Goal: Transaction & Acquisition: Book appointment/travel/reservation

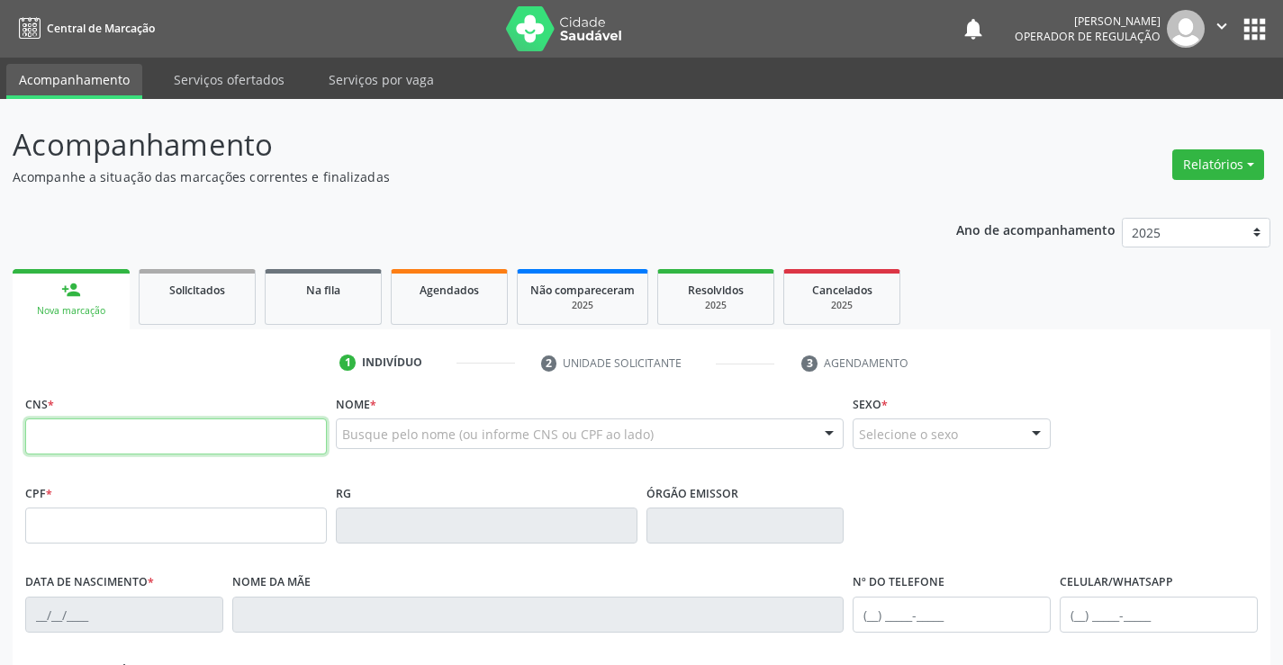
type input "4"
type input "702 1047 2164 6496"
type input "0795199899"
type input "[DATE]"
type input "[PHONE_NUMBER]"
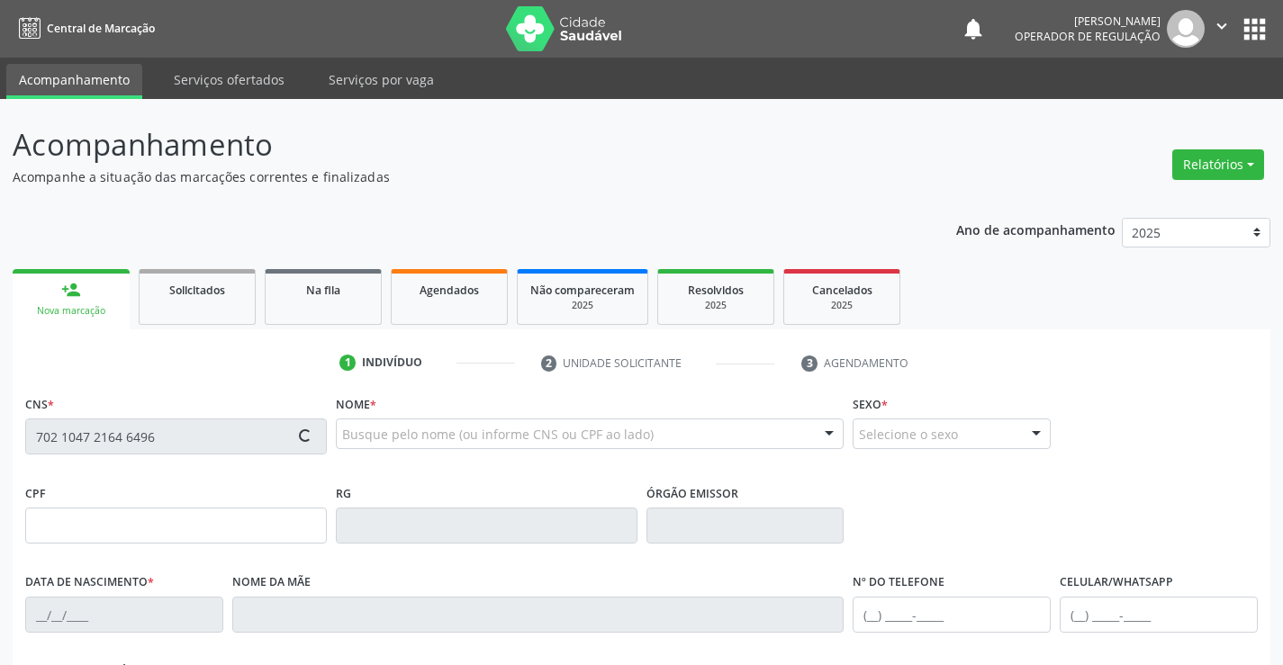
type input "[PHONE_NUMBER]"
type input "023.667.045-00"
type input "S/N"
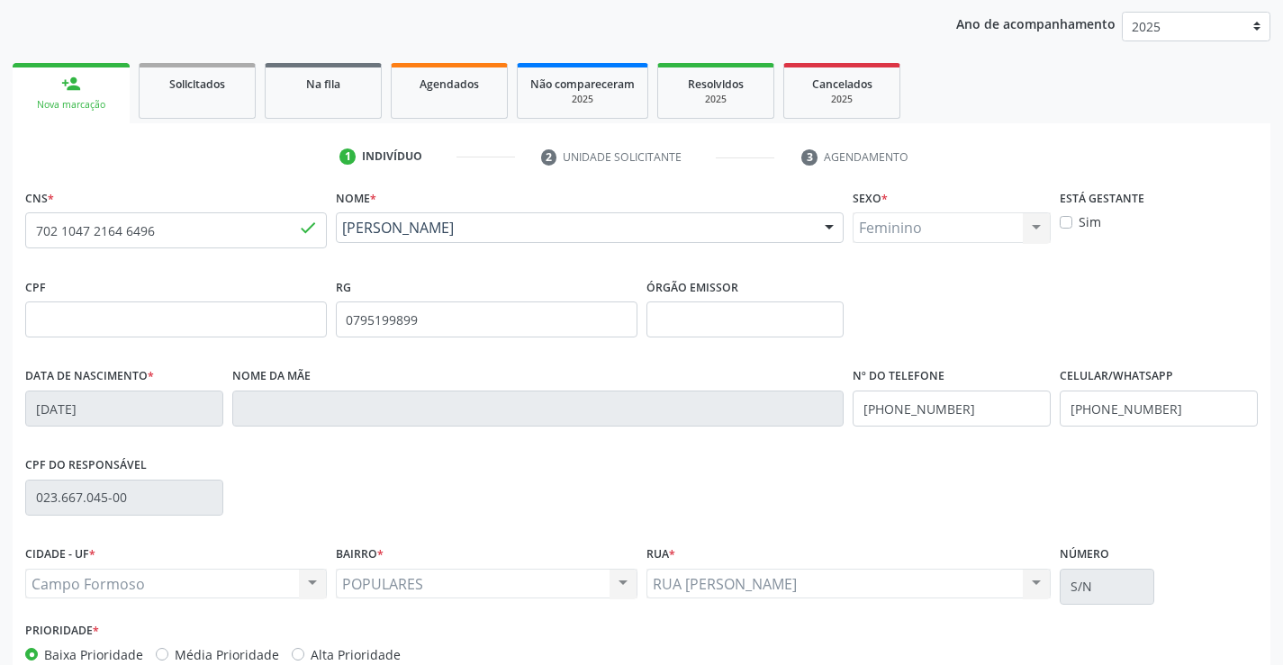
scroll to position [311, 0]
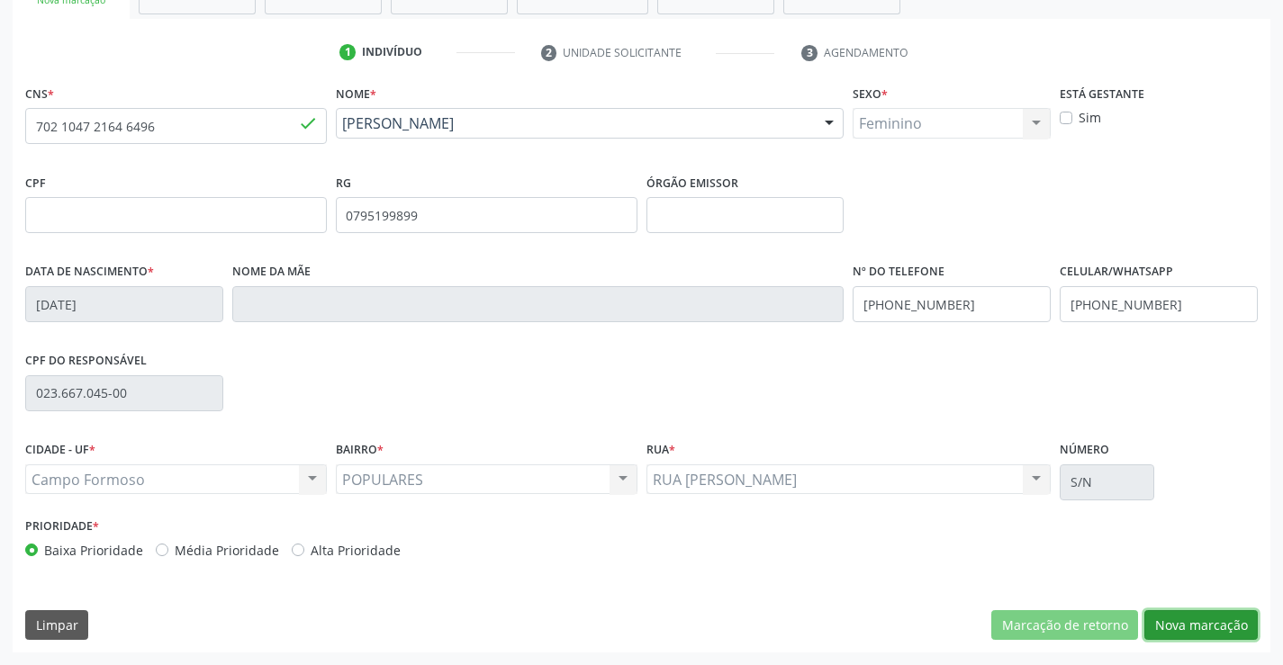
click at [1181, 627] on button "Nova marcação" at bounding box center [1200, 625] width 113 height 31
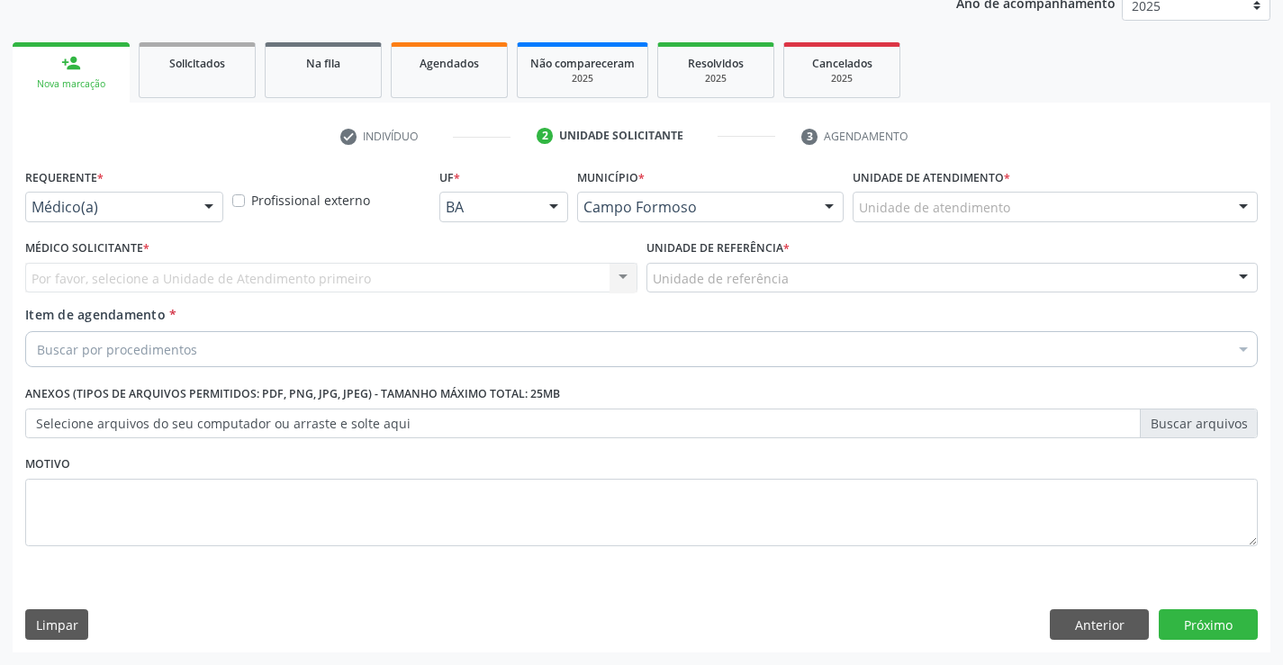
scroll to position [227, 0]
click at [210, 197] on div at bounding box center [208, 208] width 27 height 31
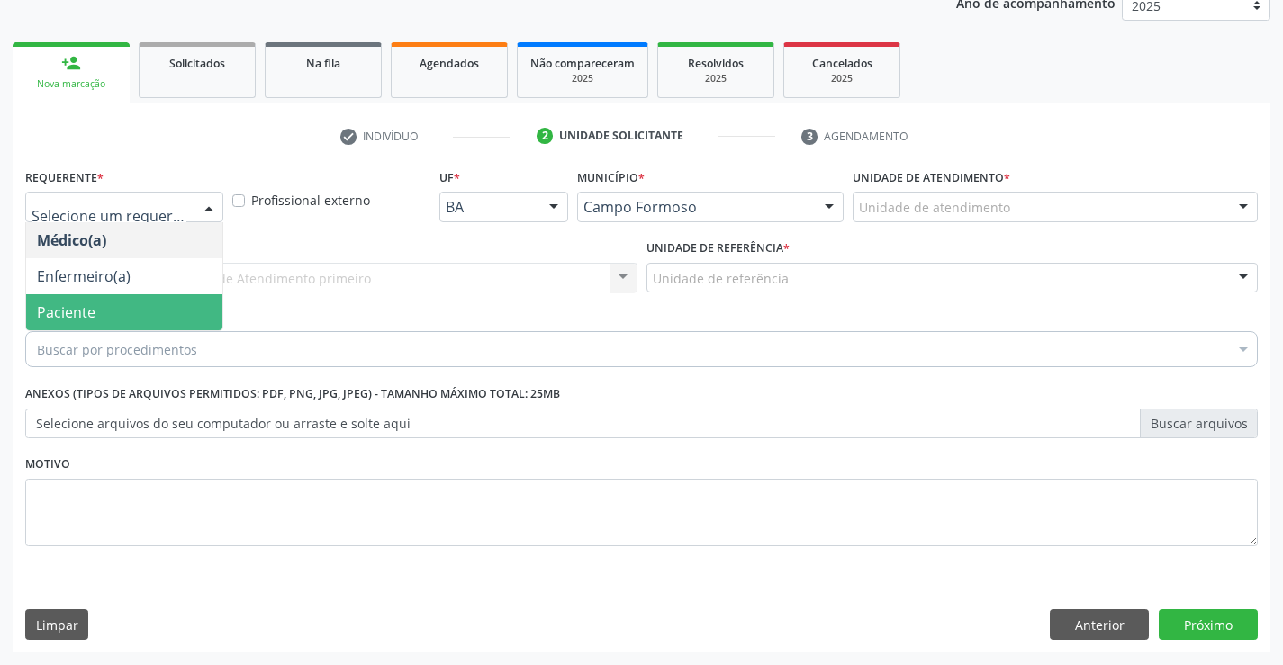
click at [107, 326] on span "Paciente" at bounding box center [124, 312] width 196 height 36
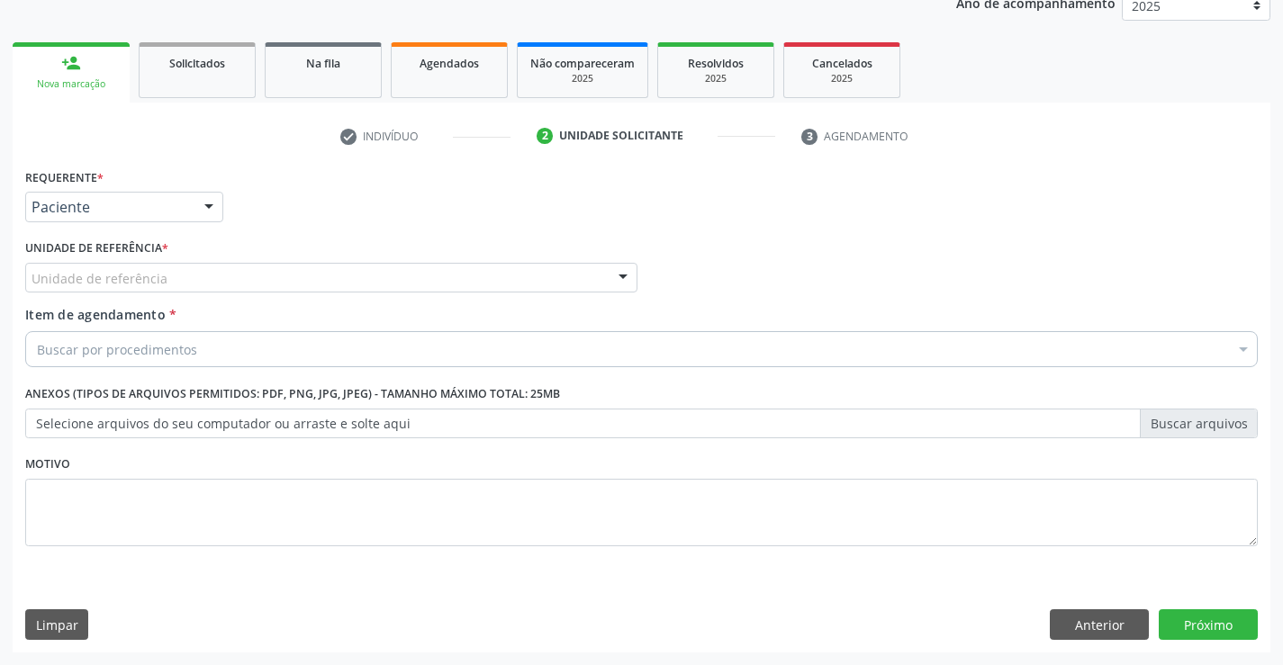
click at [622, 274] on div at bounding box center [622, 279] width 27 height 31
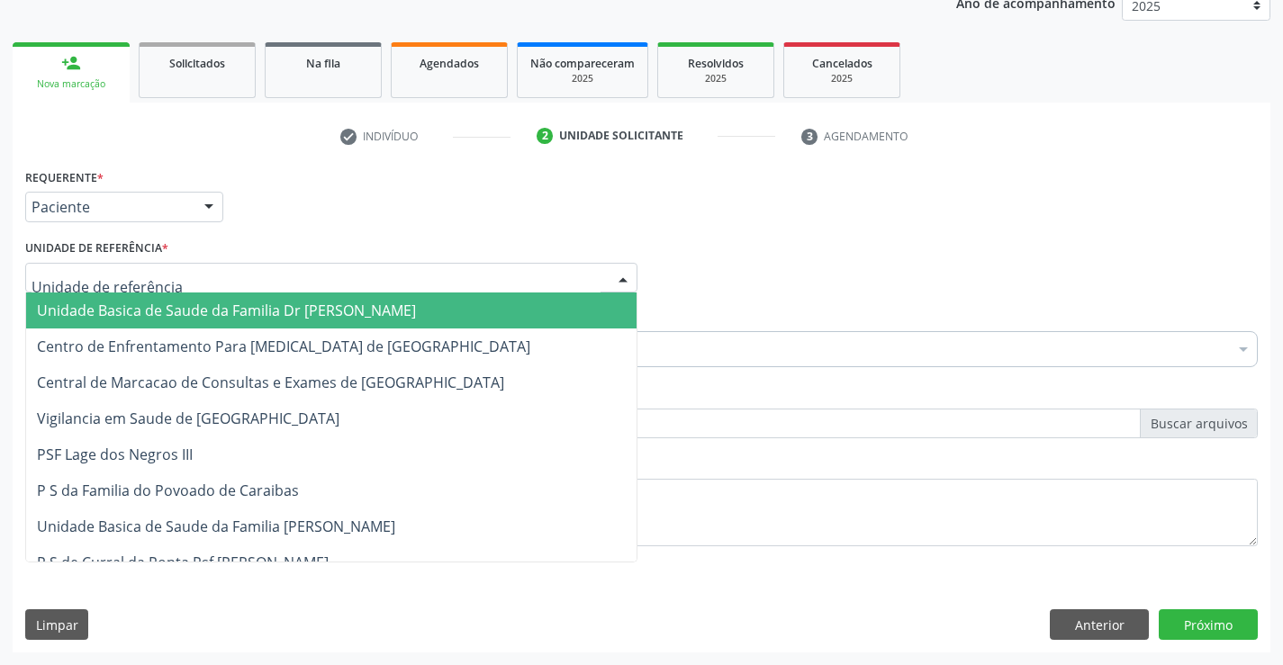
click at [371, 305] on span "Unidade Basica de Saude da Familia Dr [PERSON_NAME]" at bounding box center [226, 311] width 379 height 20
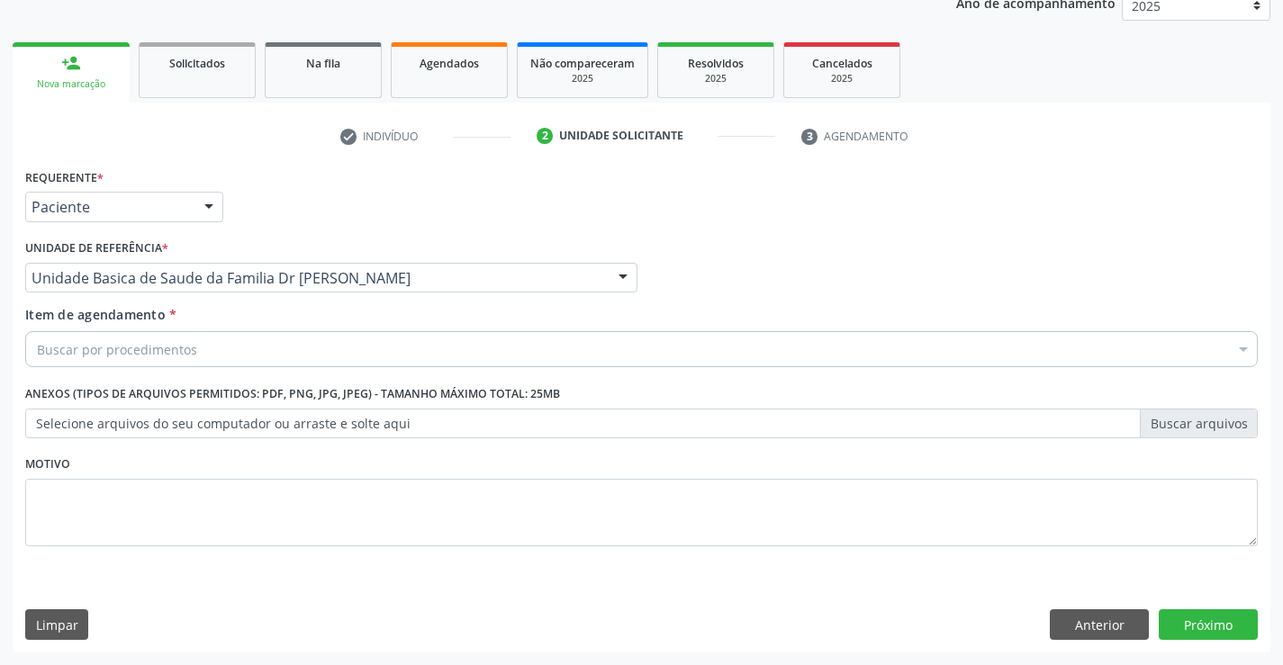
click at [329, 329] on div "Item de agendamento * Buscar por procedimentos Selecionar todos 0202040089 - 3X…" at bounding box center [641, 333] width 1232 height 57
click at [294, 337] on div "Buscar por procedimentos" at bounding box center [641, 349] width 1232 height 36
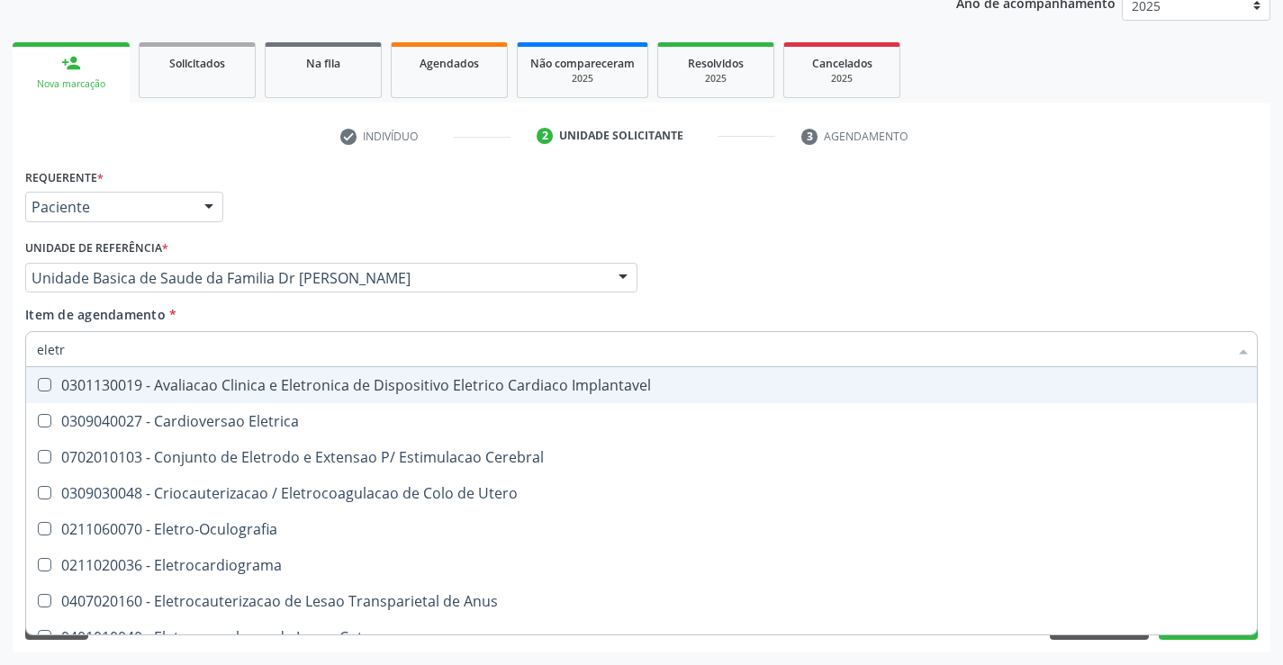
type input "eletro"
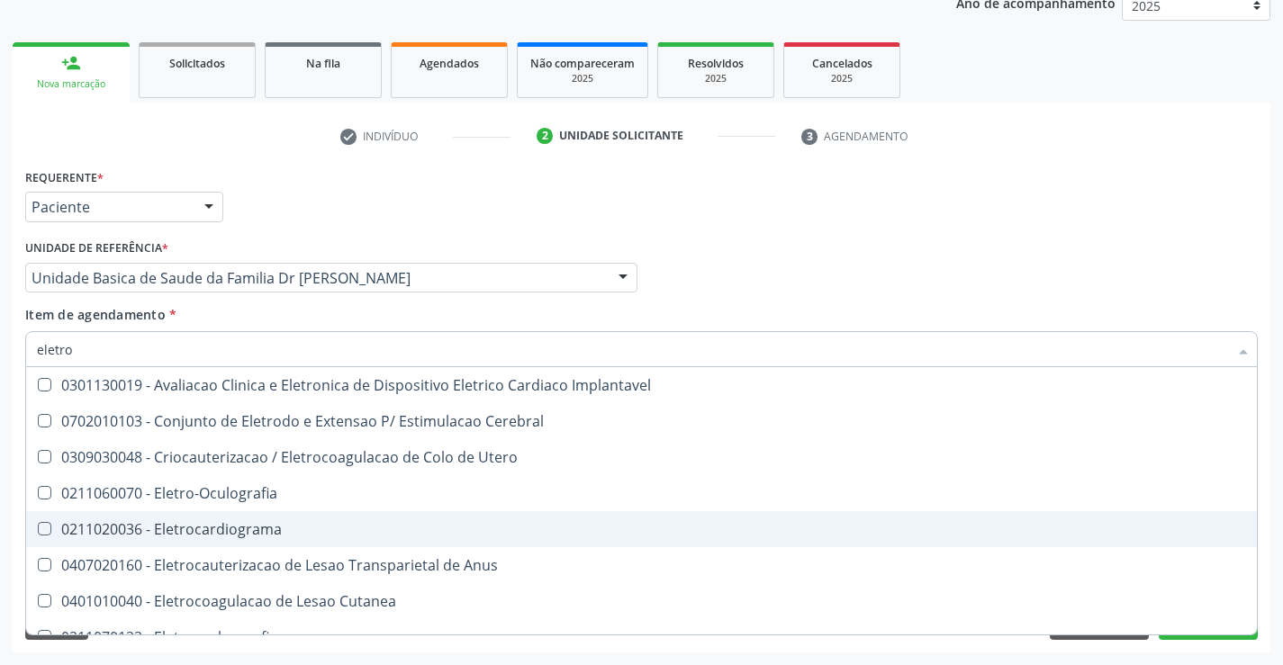
click at [198, 534] on div "0211020036 - Eletrocardiograma" at bounding box center [641, 529] width 1209 height 14
checkbox Eletrocardiograma "true"
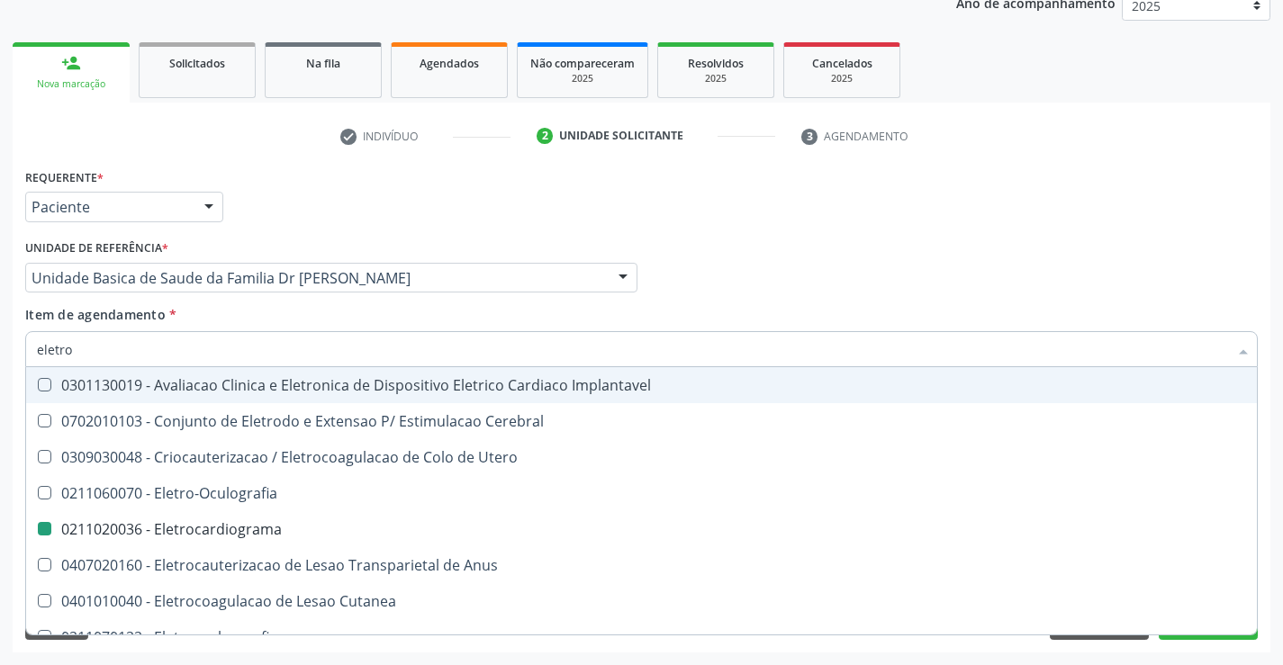
click at [1127, 237] on div "Médico Solicitante Por favor, selecione a Unidade de Atendimento primeiro Nenhu…" at bounding box center [641, 270] width 1241 height 70
checkbox Cerebral "true"
checkbox Eletrocardiograma "false"
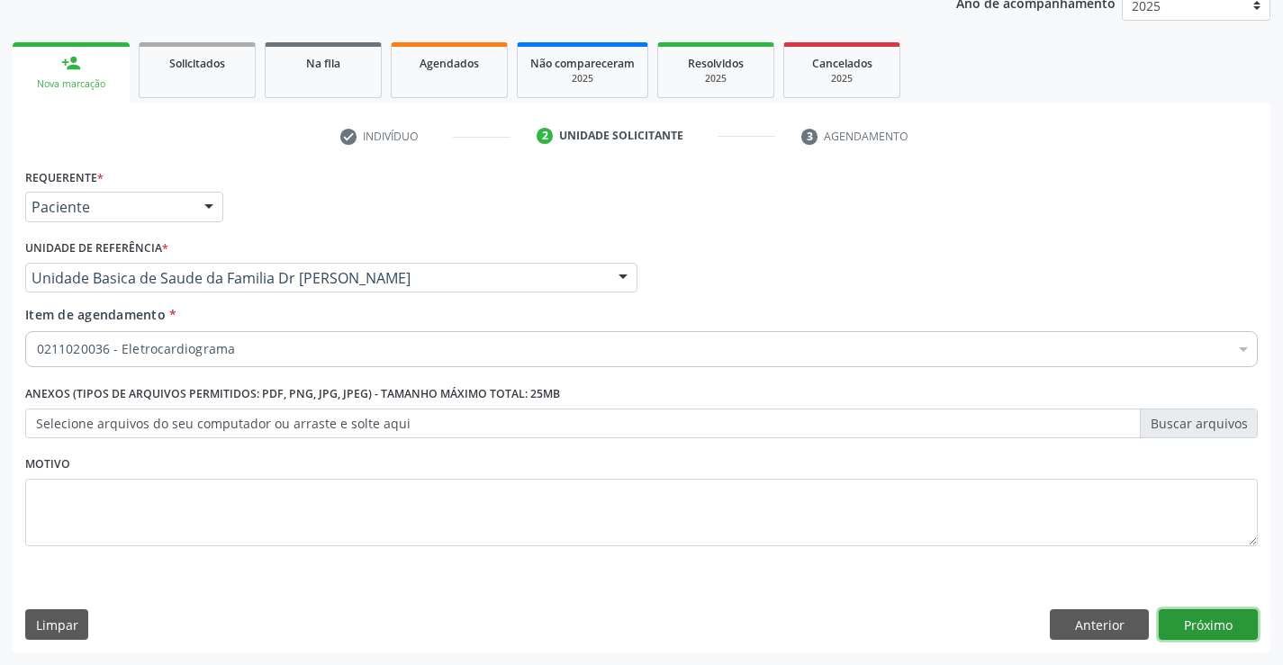
click at [1203, 625] on button "Próximo" at bounding box center [1208, 624] width 99 height 31
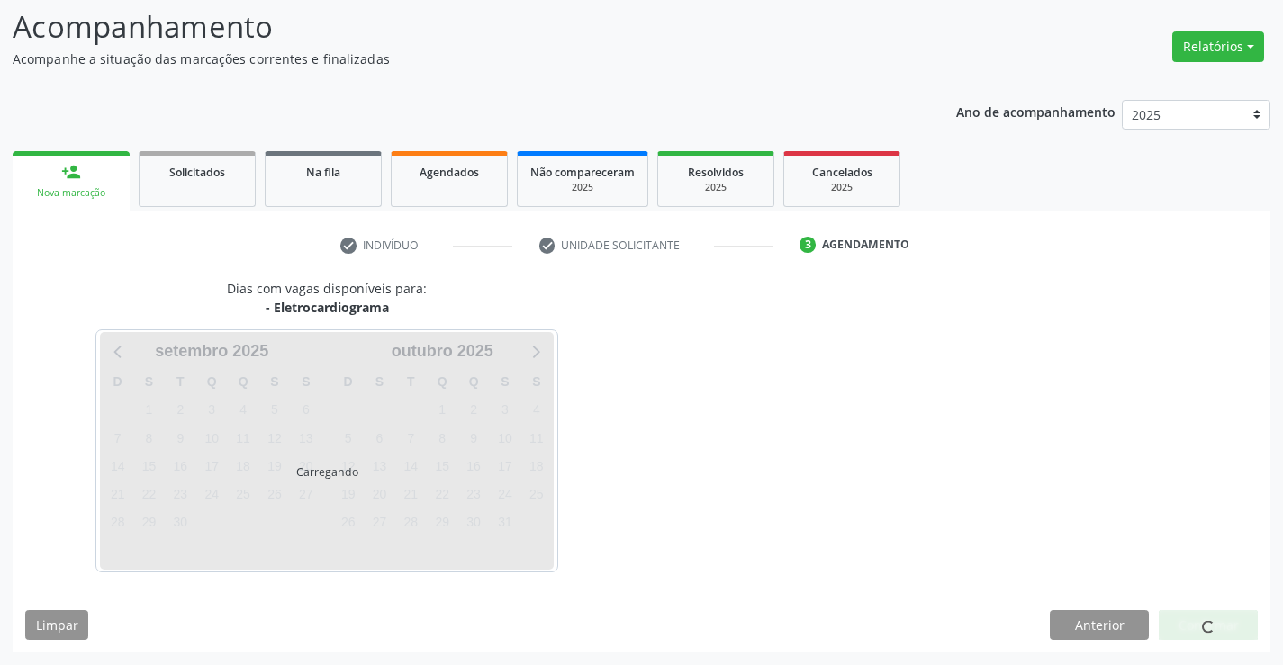
scroll to position [171, 0]
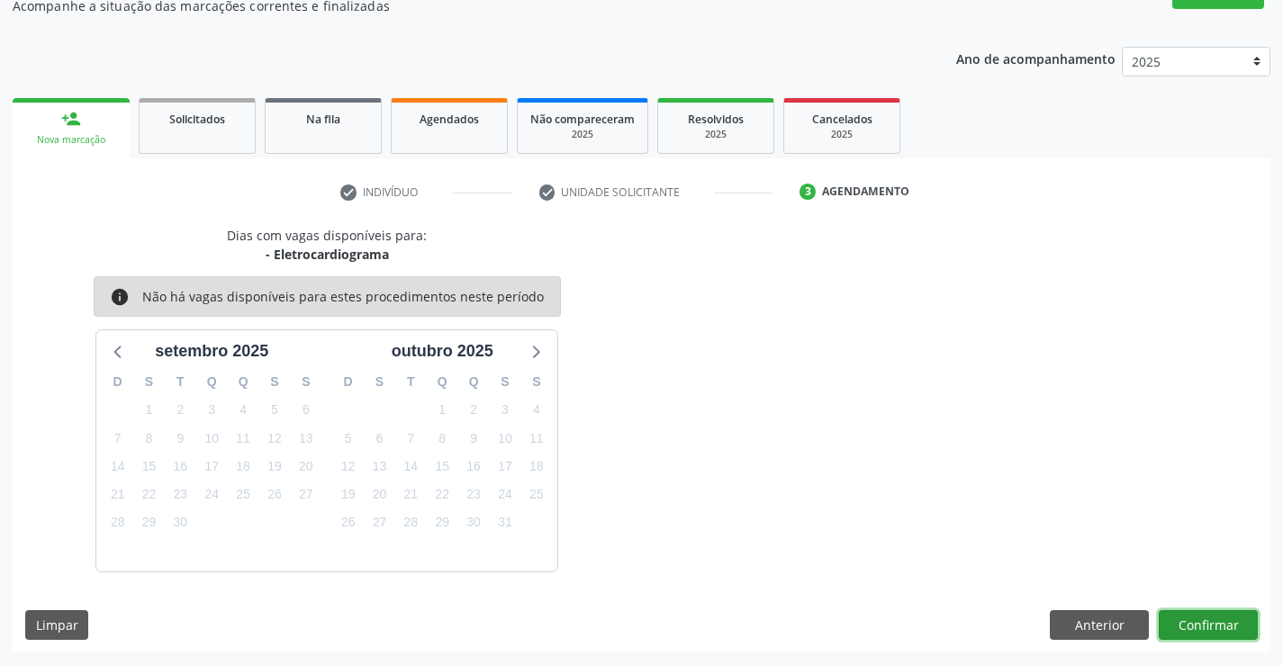
click at [1207, 625] on button "Confirmar" at bounding box center [1208, 625] width 99 height 31
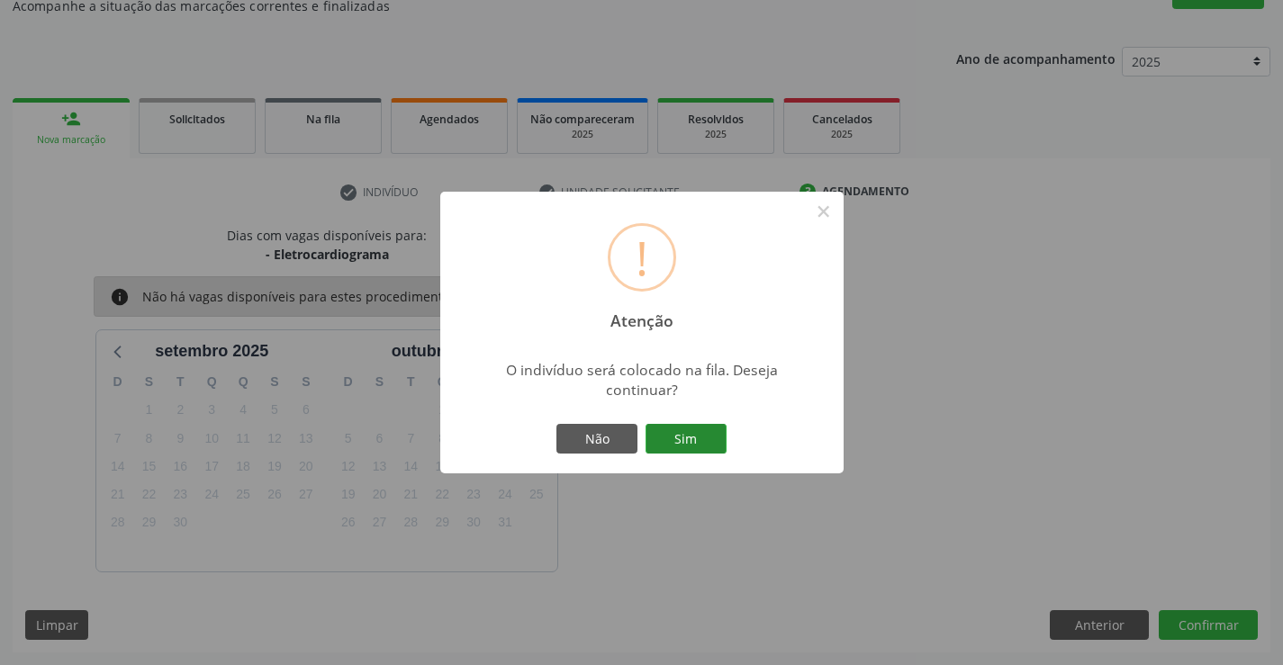
click at [690, 434] on button "Sim" at bounding box center [685, 439] width 81 height 31
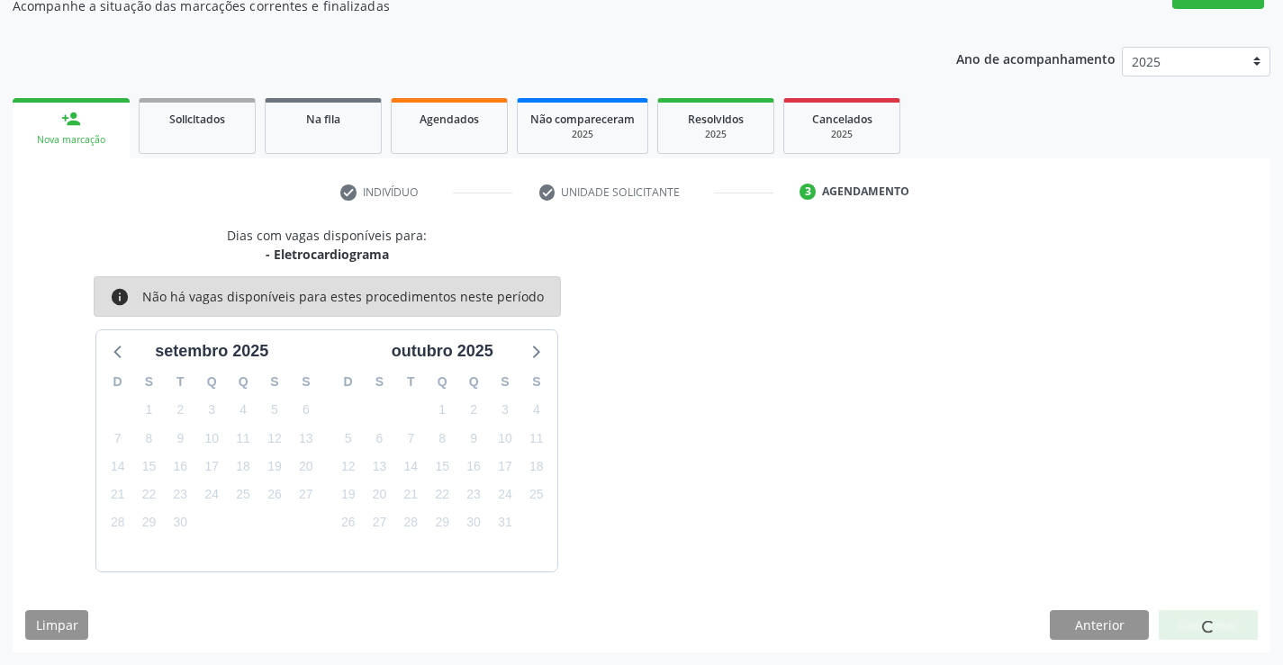
scroll to position [0, 0]
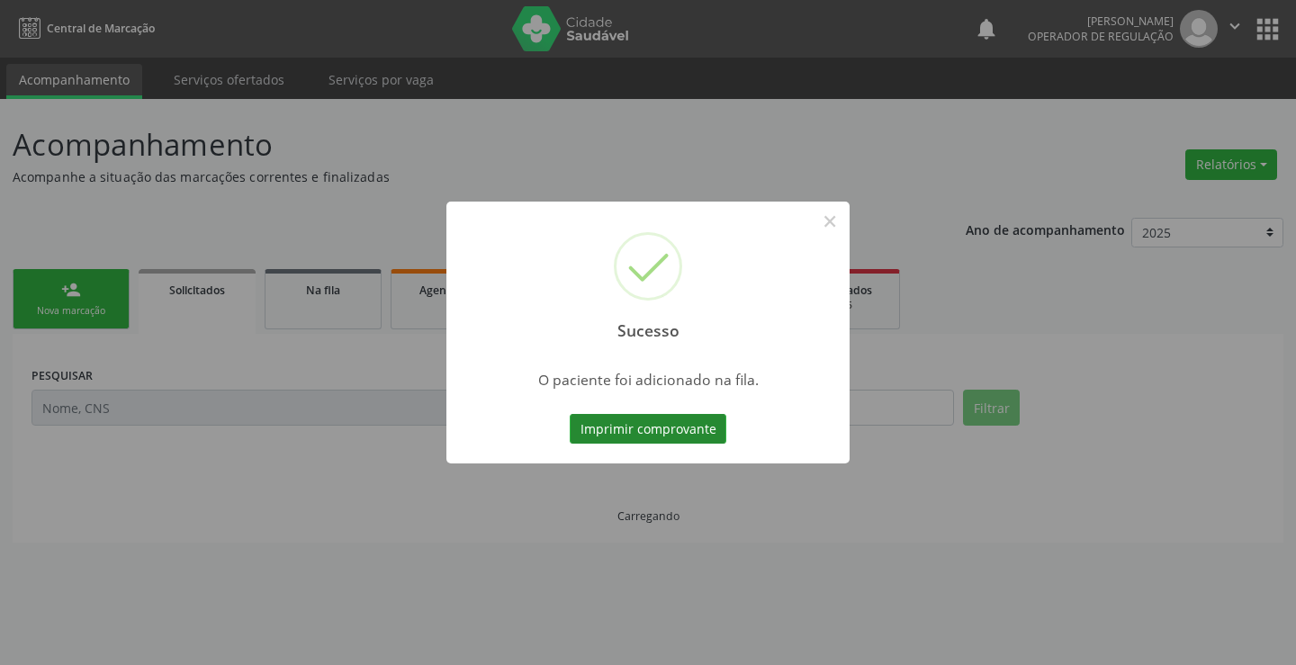
click at [650, 433] on button "Imprimir comprovante" at bounding box center [648, 429] width 157 height 31
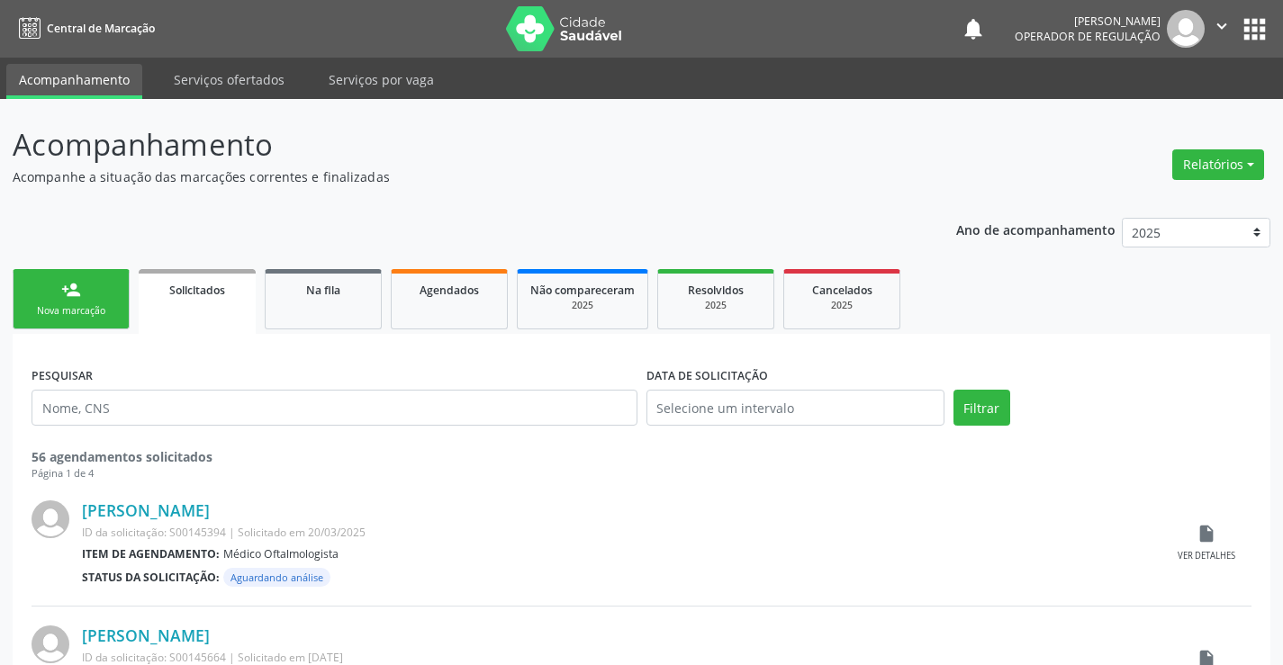
click at [62, 320] on link "person_add Nova marcação" at bounding box center [71, 299] width 117 height 60
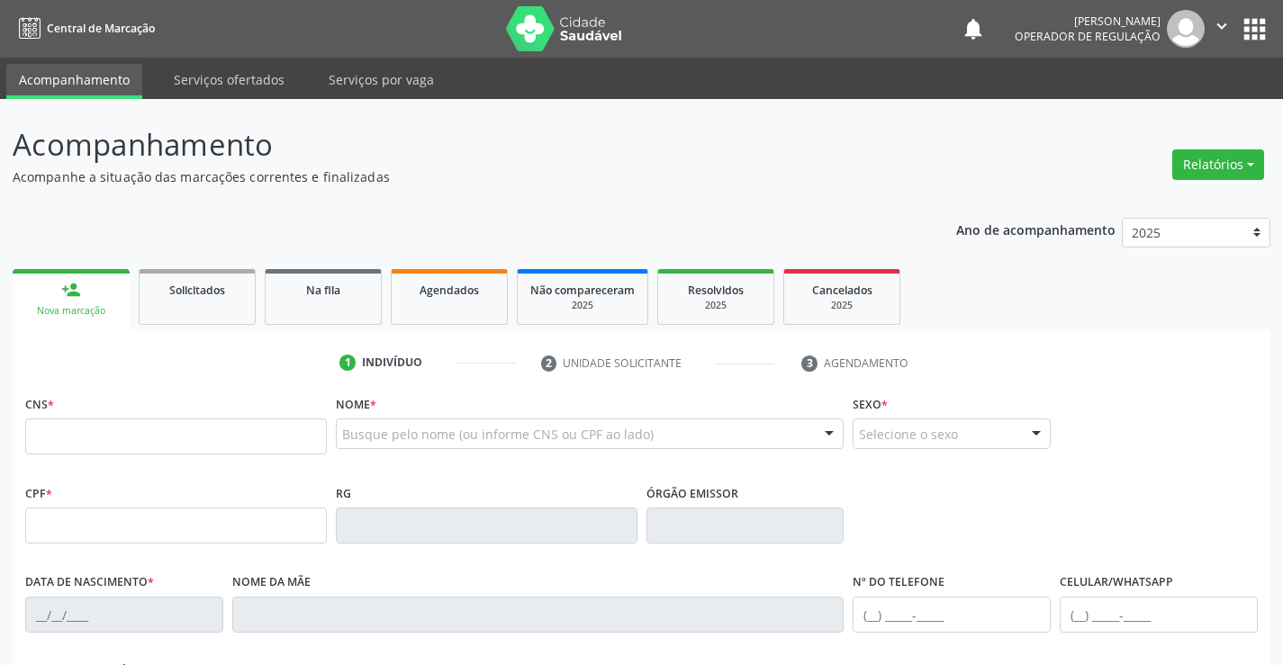
drag, startPoint x: 67, startPoint y: 397, endPoint x: 63, endPoint y: 417, distance: 20.1
click at [65, 397] on div "CNS *" at bounding box center [176, 423] width 302 height 64
click at [67, 437] on input "text" at bounding box center [176, 437] width 302 height 36
type input "700 6024 1440 0063"
type input "363486653"
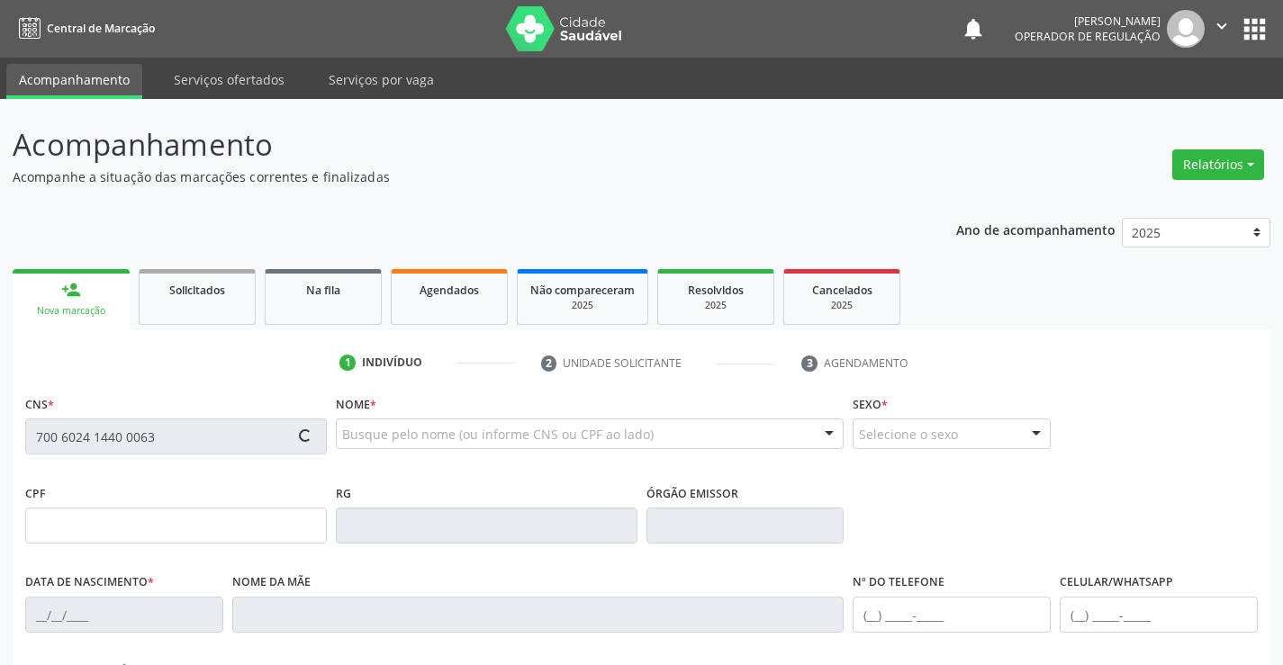
type input "[DATE]"
type input "[PERSON_NAME]"
type input "[PHONE_NUMBER]"
type input "989.275.745-91"
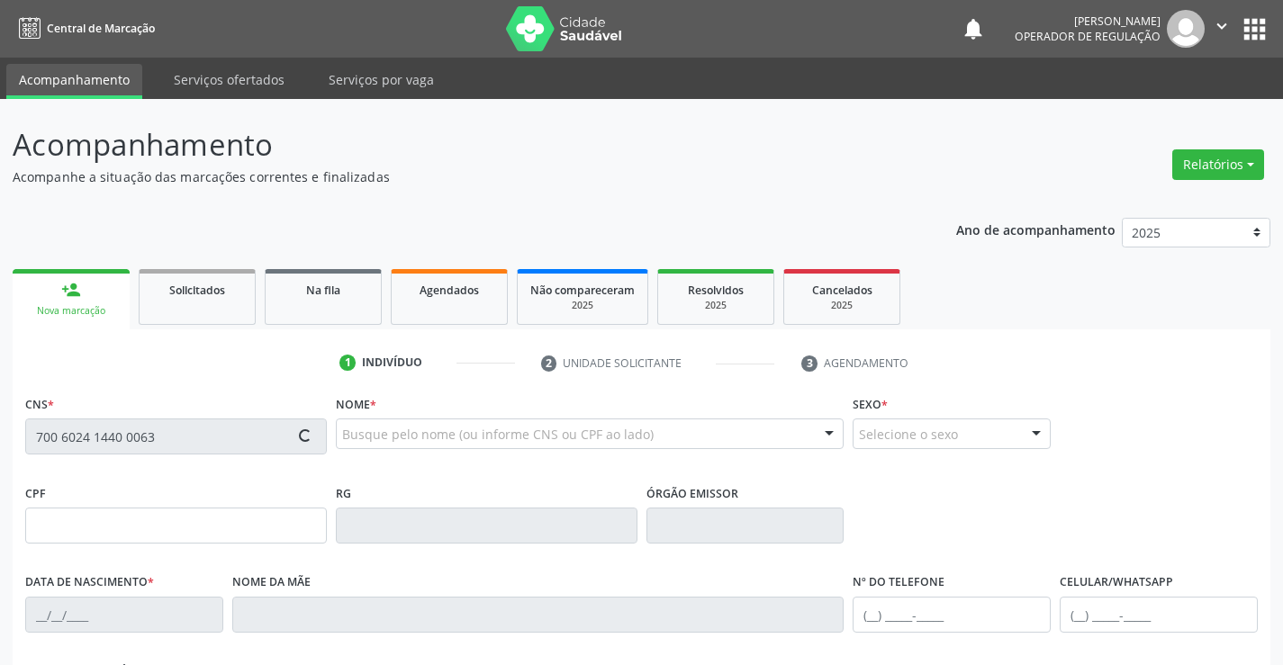
type input "262"
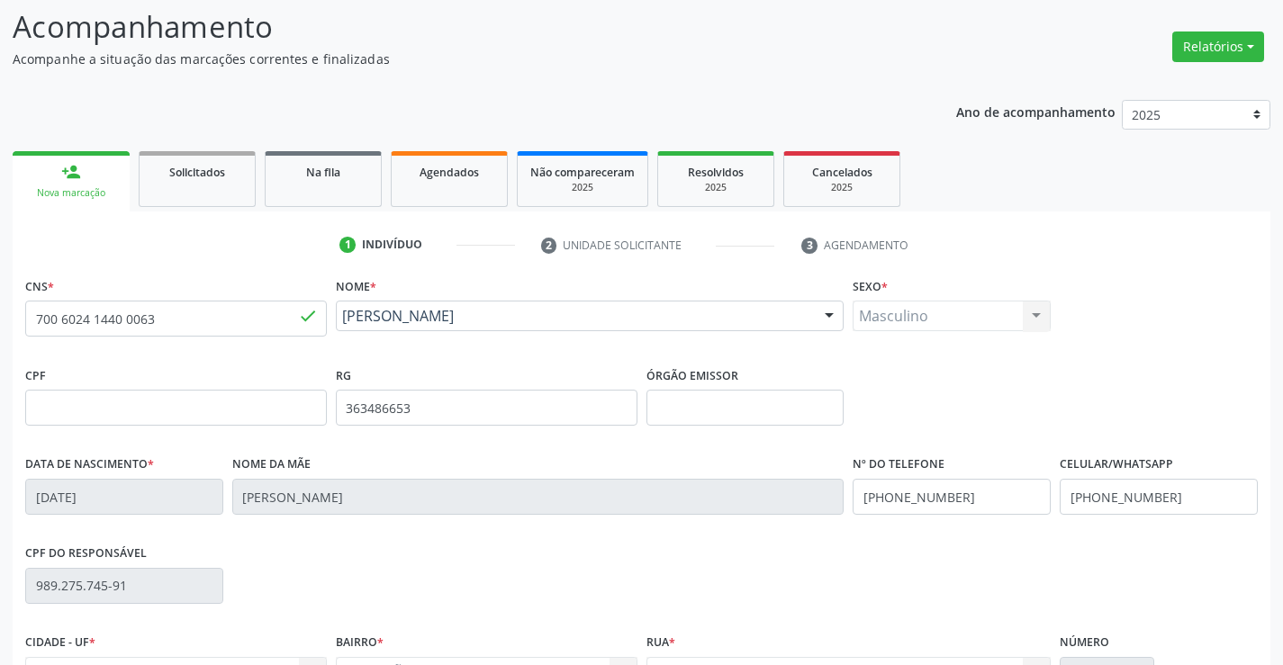
scroll to position [311, 0]
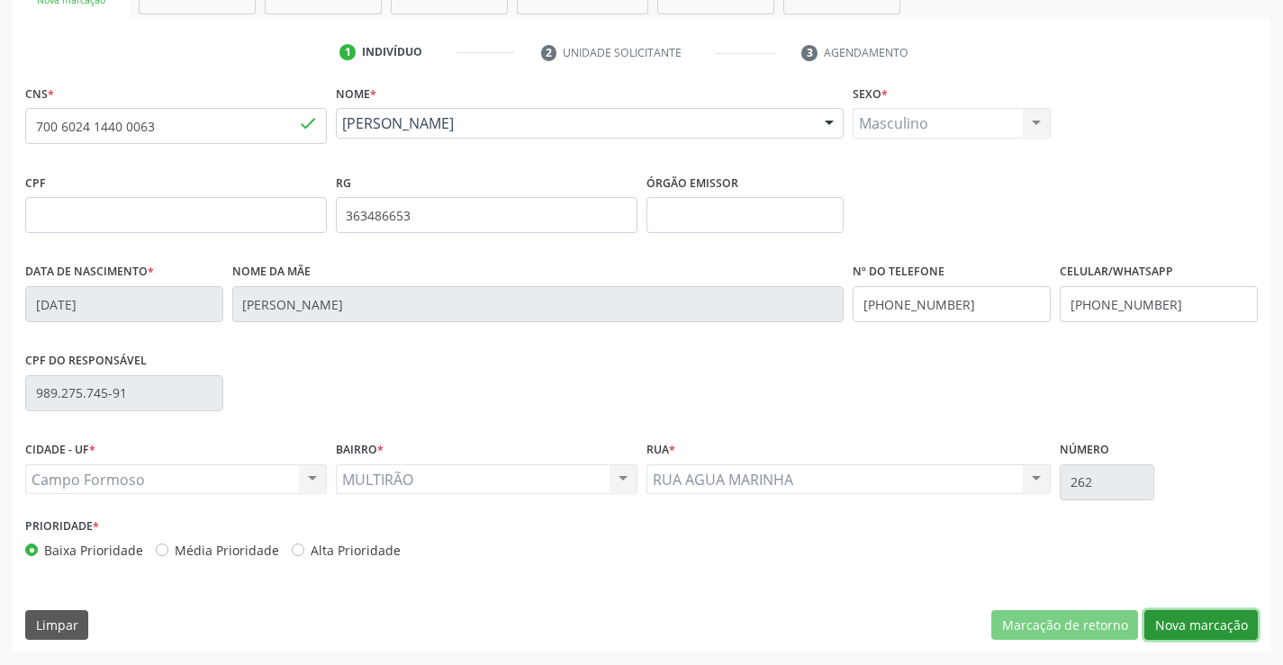
click at [1173, 627] on button "Nova marcação" at bounding box center [1200, 625] width 113 height 31
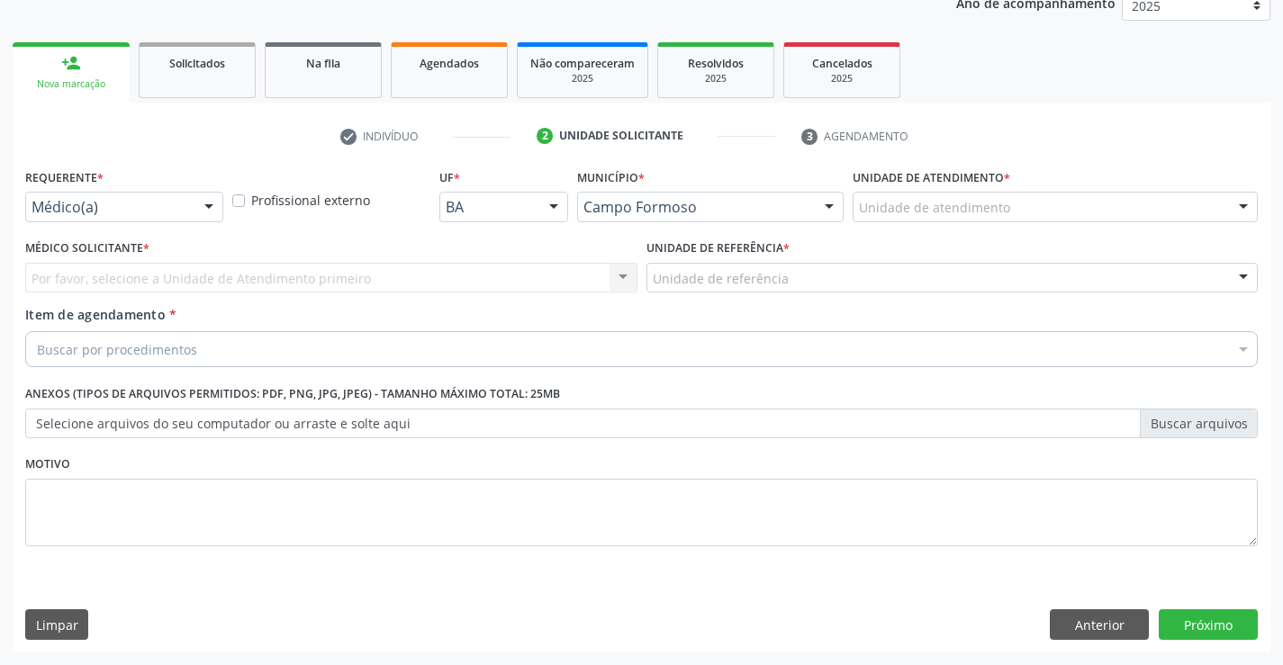
scroll to position [227, 0]
click at [214, 206] on div at bounding box center [208, 208] width 27 height 31
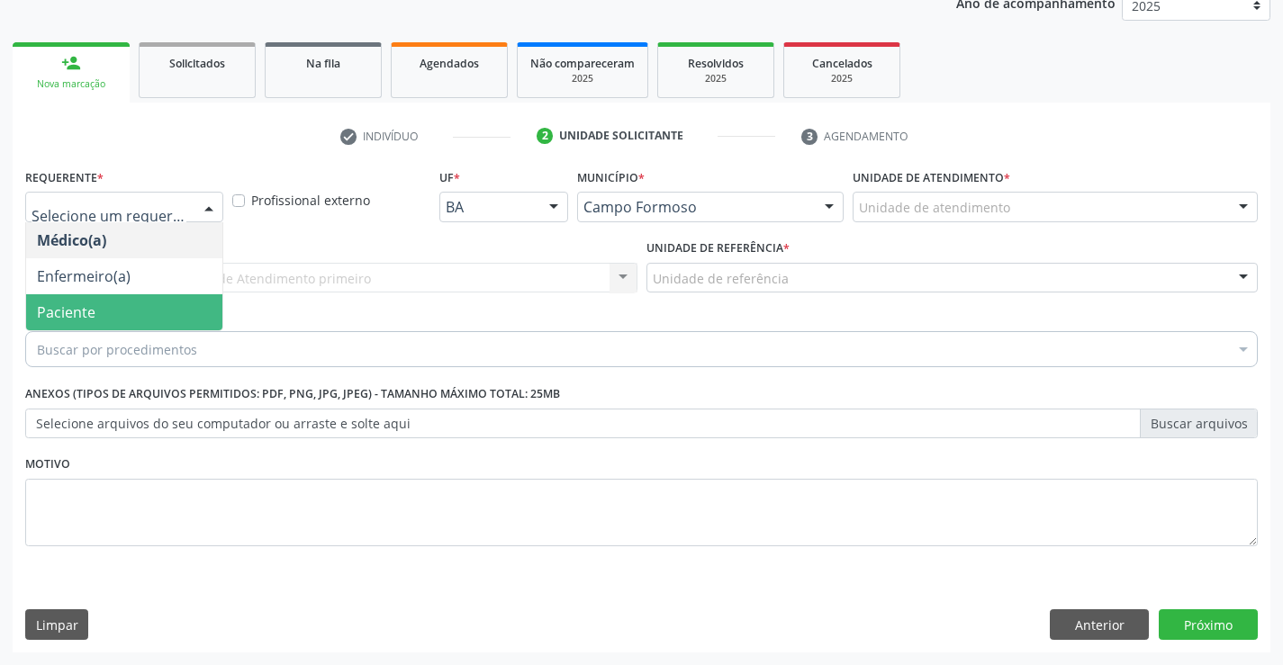
click at [89, 305] on span "Paciente" at bounding box center [66, 312] width 59 height 20
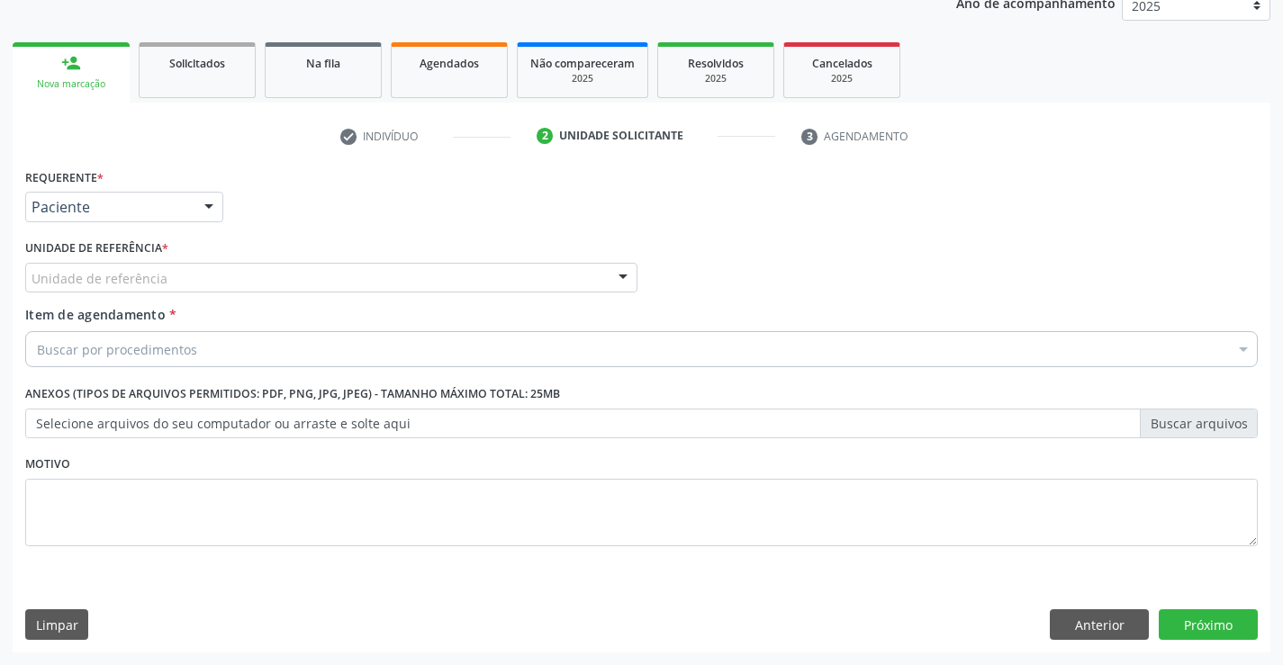
click at [616, 270] on div at bounding box center [622, 279] width 27 height 31
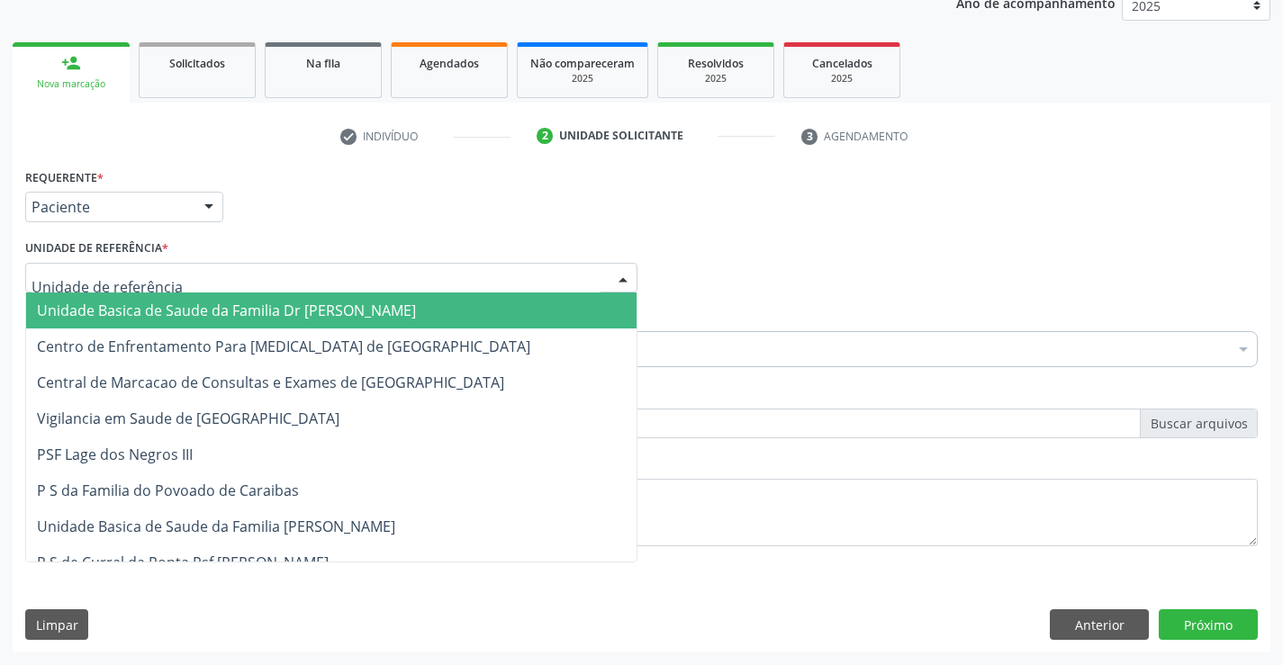
click at [492, 310] on span "Unidade Basica de Saude da Familia Dr [PERSON_NAME]" at bounding box center [331, 311] width 610 height 36
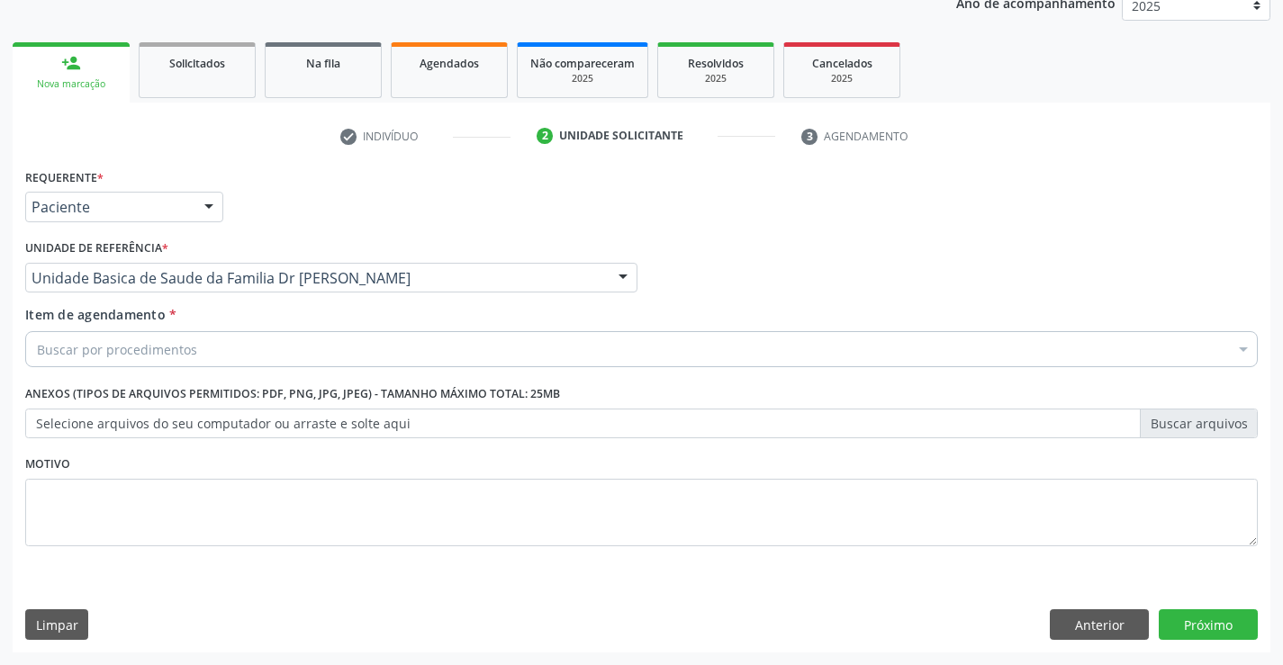
click at [383, 332] on div "Buscar por procedimentos" at bounding box center [641, 349] width 1232 height 36
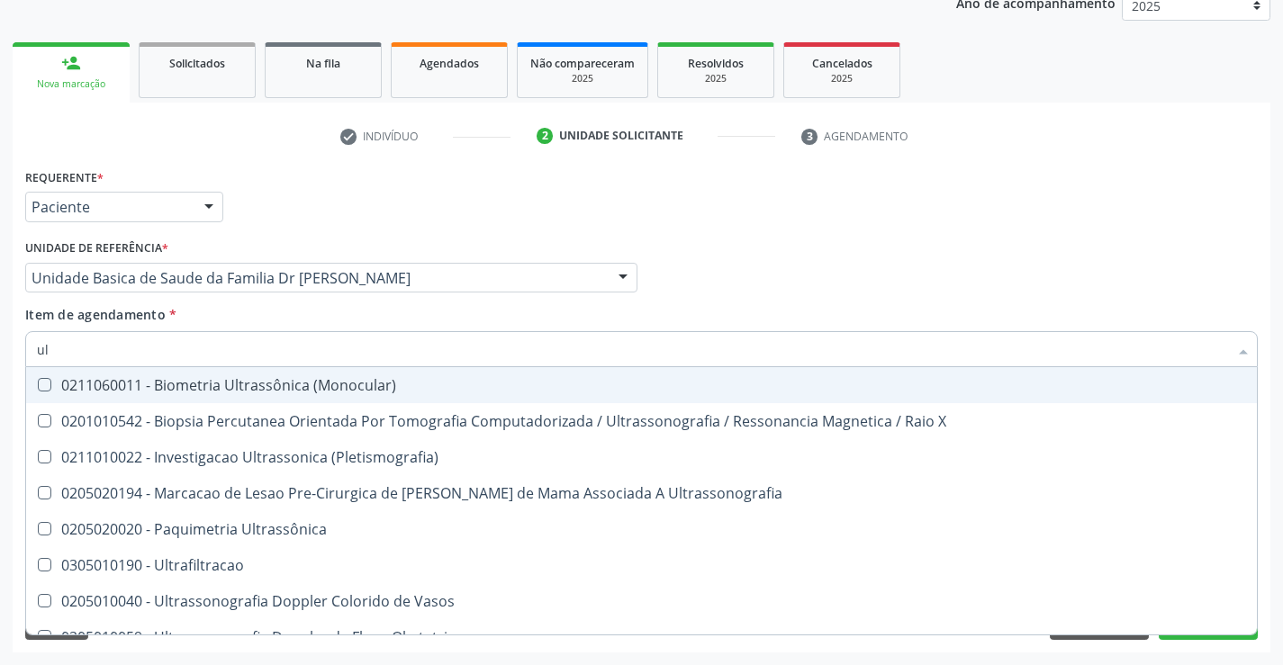
type input "u"
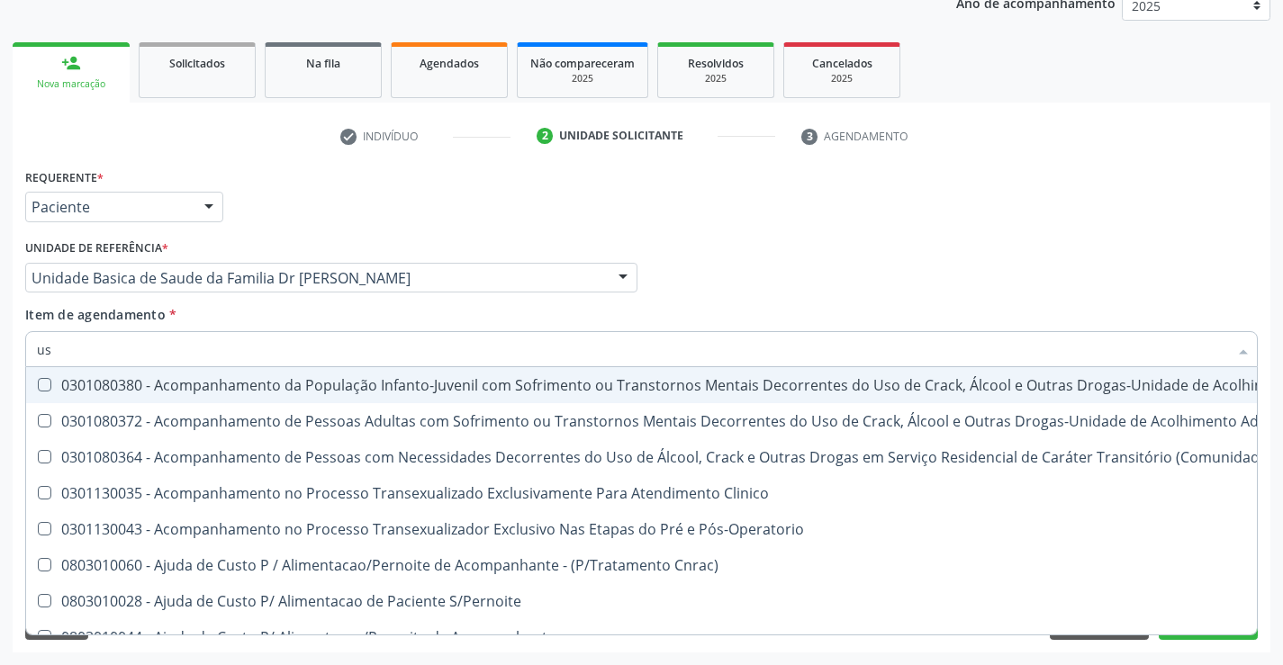
type input "usg"
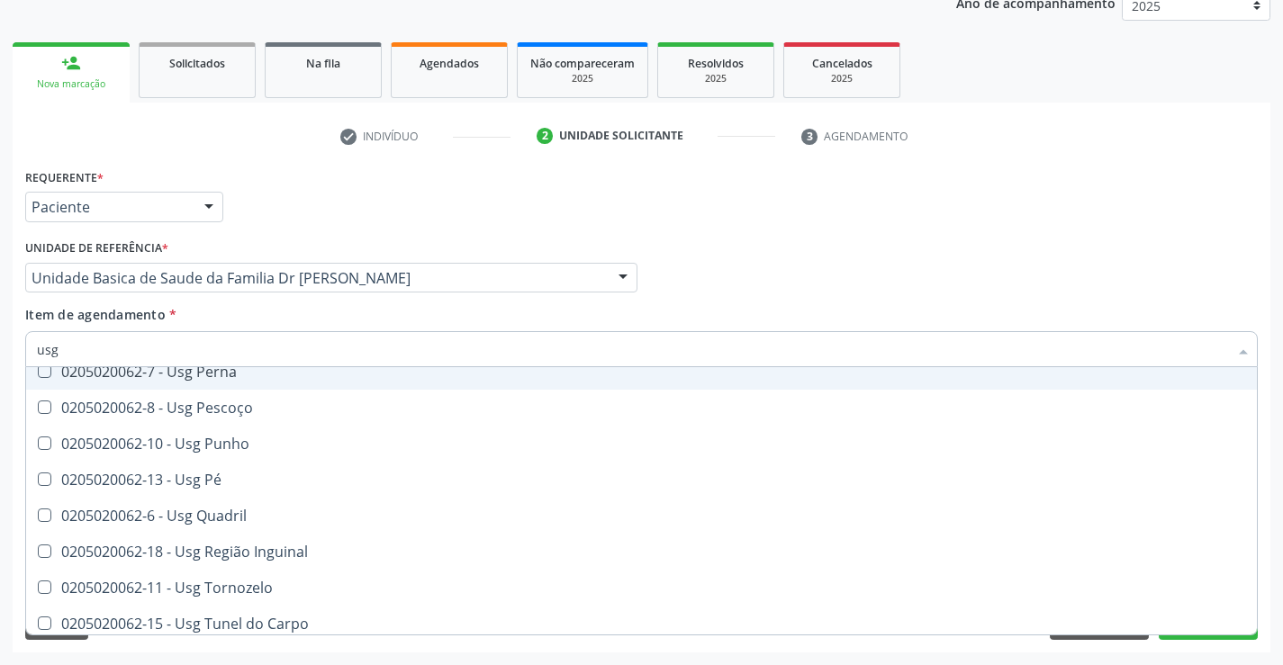
scroll to position [417, 0]
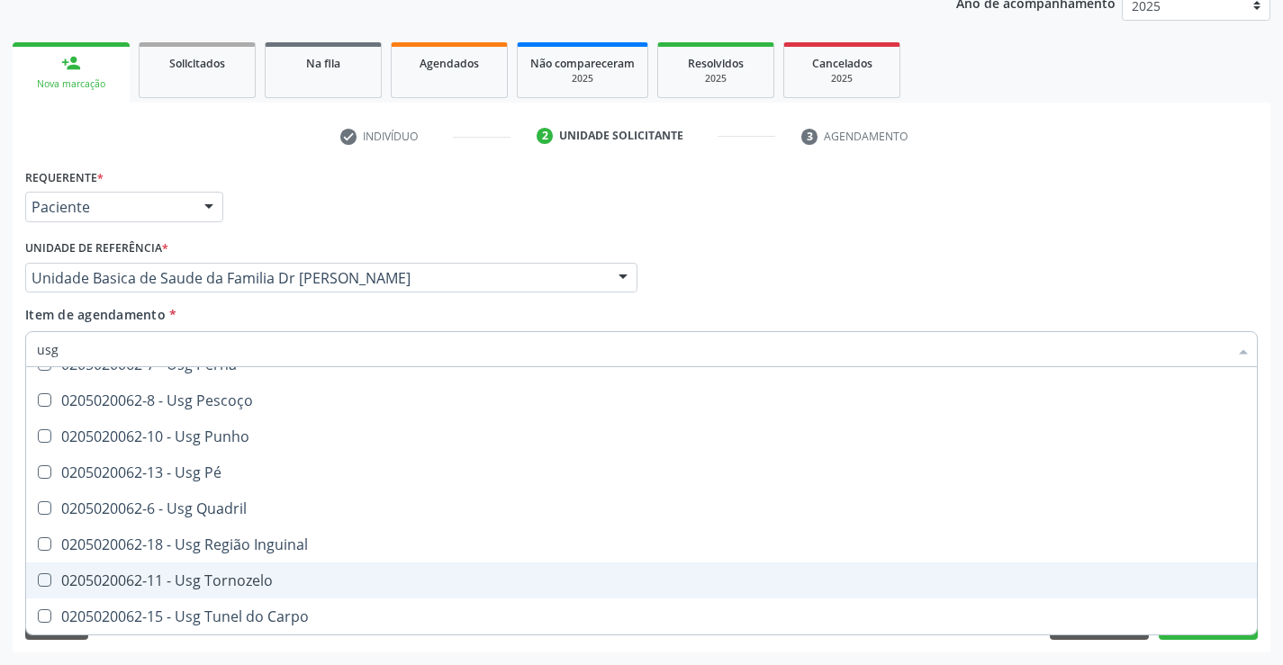
click at [252, 573] on div "0205020062-11 - Usg Tornozelo" at bounding box center [641, 580] width 1209 height 14
checkbox Tornozelo "true"
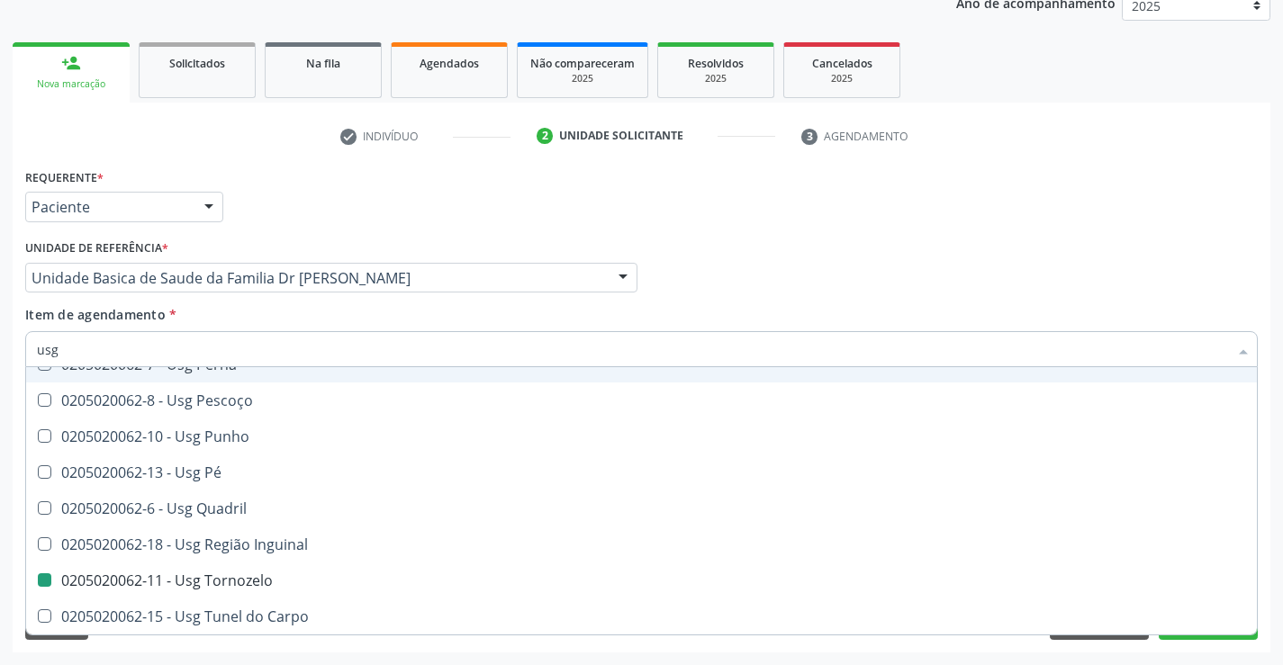
click at [1154, 229] on div "Requerente * Paciente Médico(a) Enfermeiro(a) Paciente Nenhum resultado encontr…" at bounding box center [641, 199] width 1241 height 70
checkbox Braço "true"
checkbox Tornozelo "false"
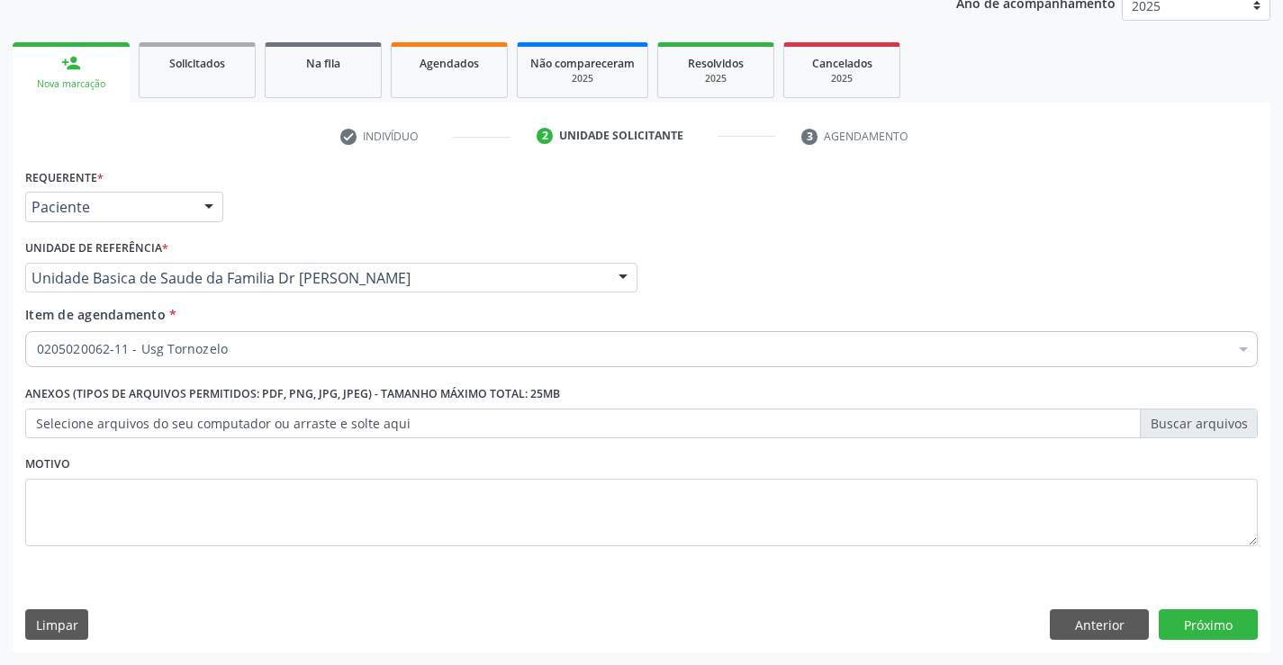
scroll to position [0, 0]
click at [1204, 629] on button "Próximo" at bounding box center [1208, 624] width 99 height 31
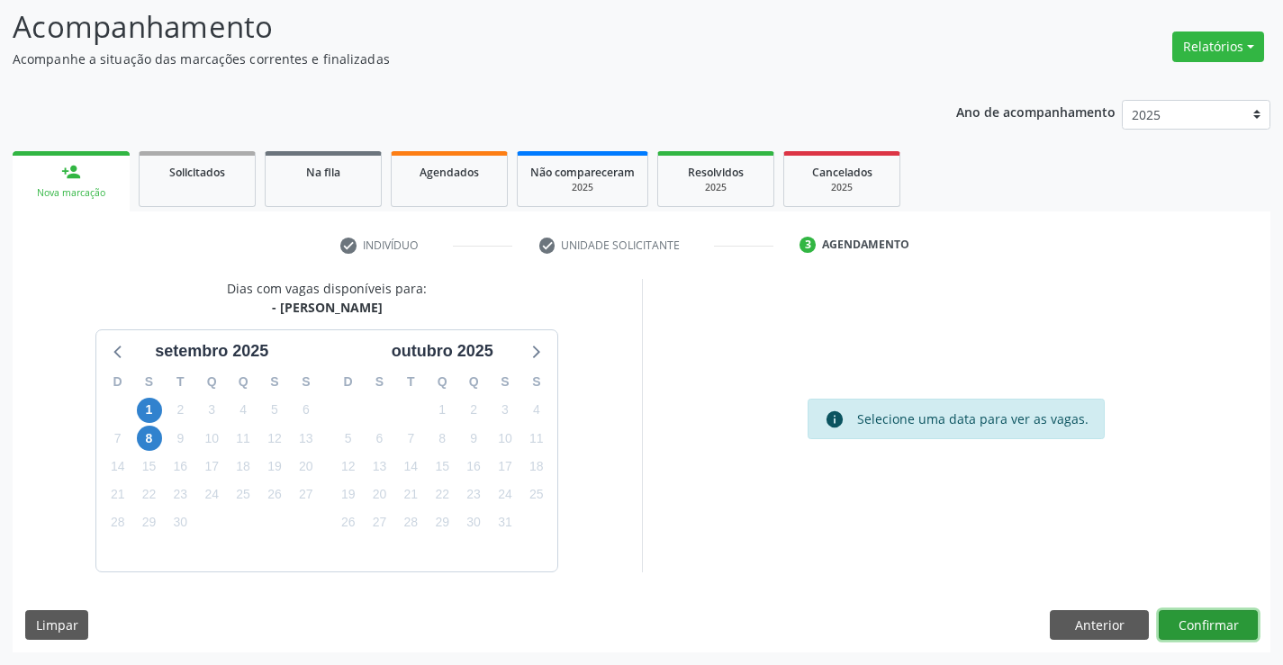
click at [1189, 623] on button "Confirmar" at bounding box center [1208, 625] width 99 height 31
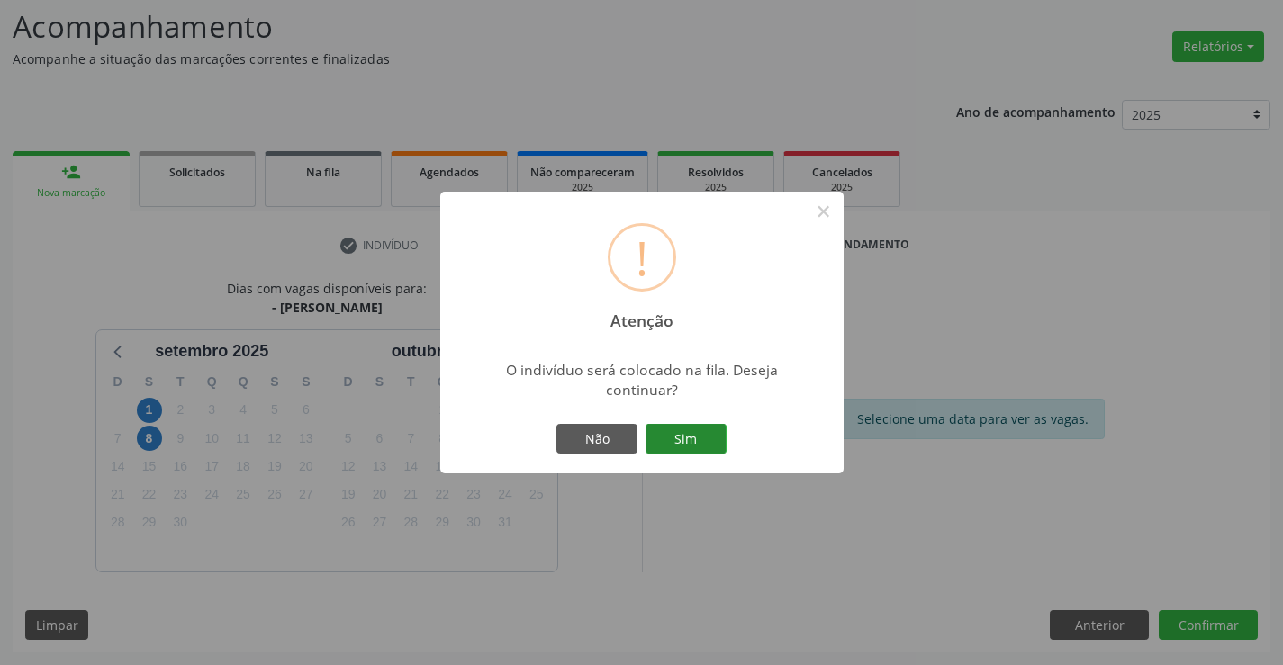
click at [690, 431] on button "Sim" at bounding box center [685, 439] width 81 height 31
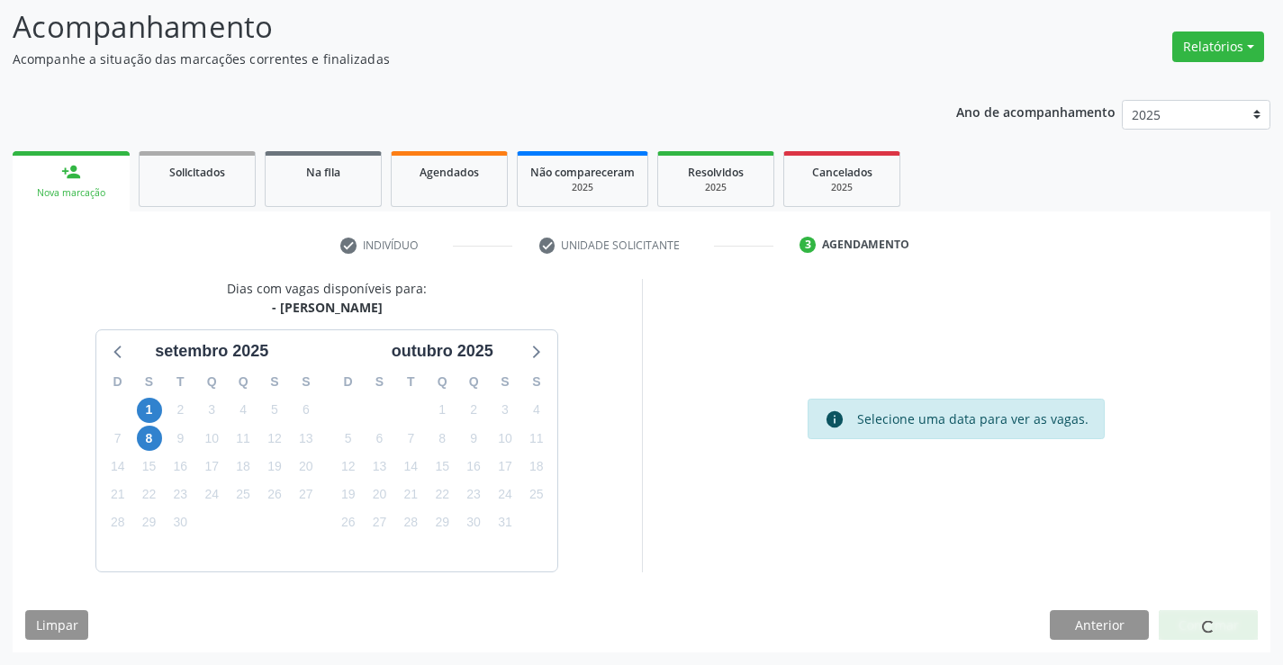
scroll to position [0, 0]
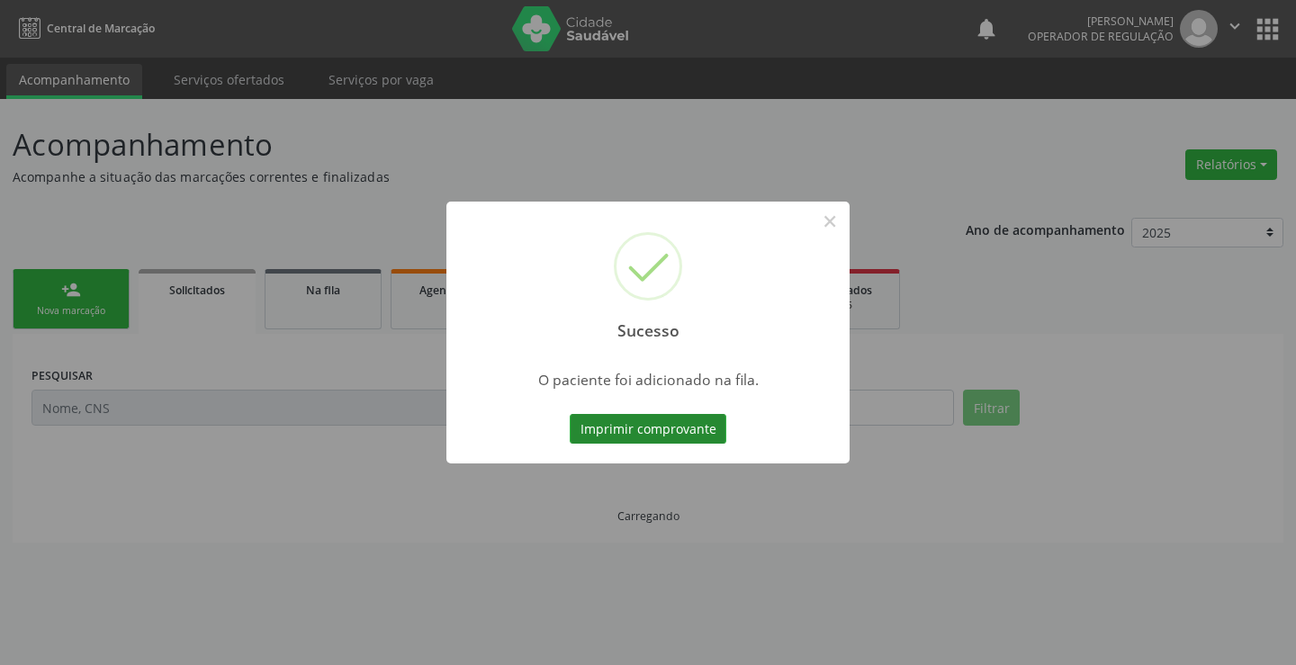
click at [672, 438] on button "Imprimir comprovante" at bounding box center [648, 429] width 157 height 31
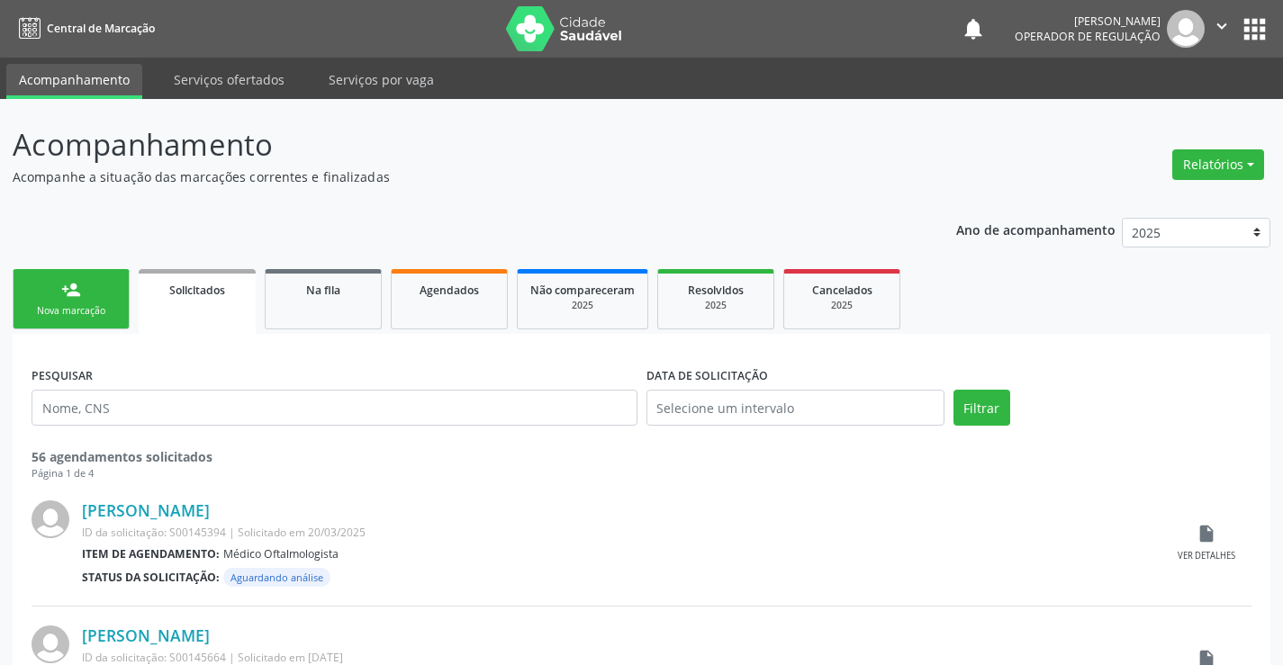
click at [89, 293] on link "person_add Nova marcação" at bounding box center [71, 299] width 117 height 60
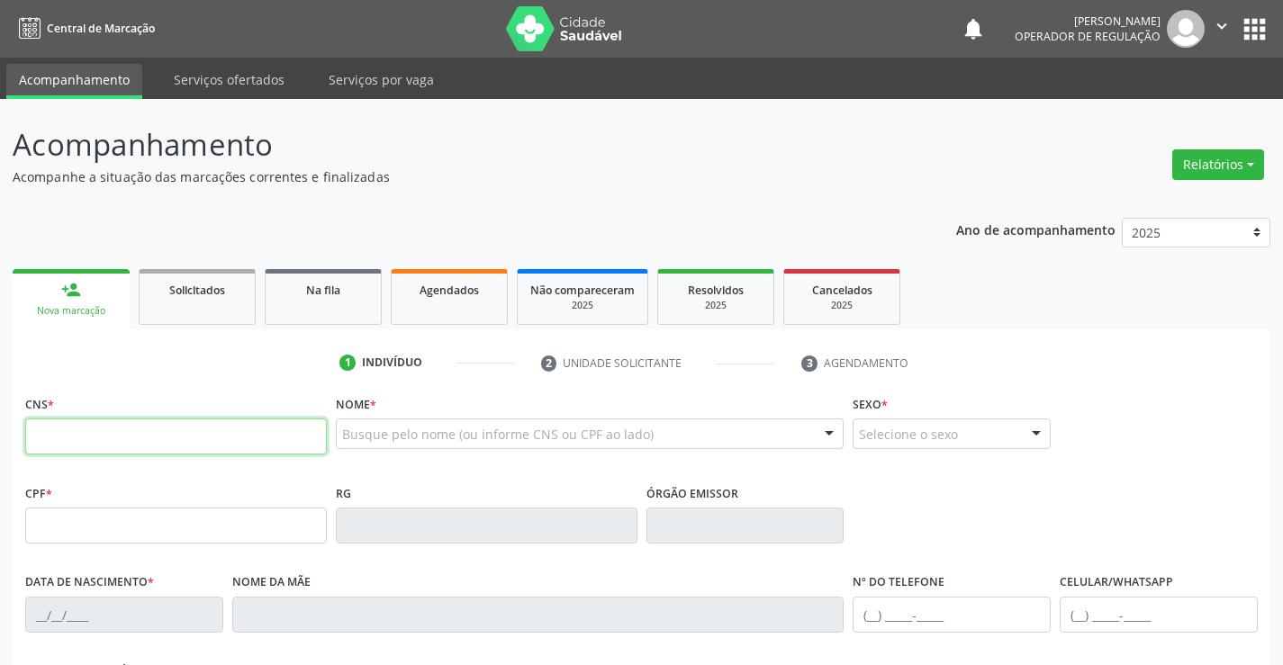
click at [132, 423] on input "text" at bounding box center [176, 437] width 302 height 36
type input "708 2001 4267 7246"
type input "1265406839"
type input "[DATE]"
type input "[PHONE_NUMBER]"
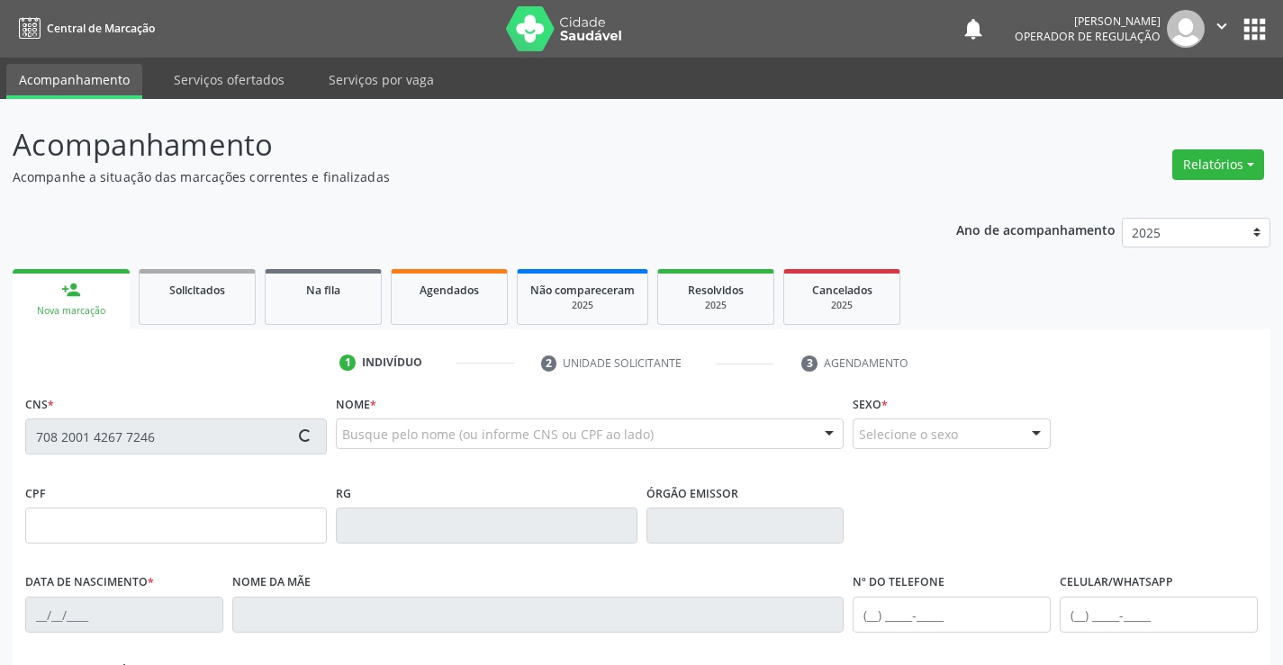
type input "005.833.725-38"
type input "S/N"
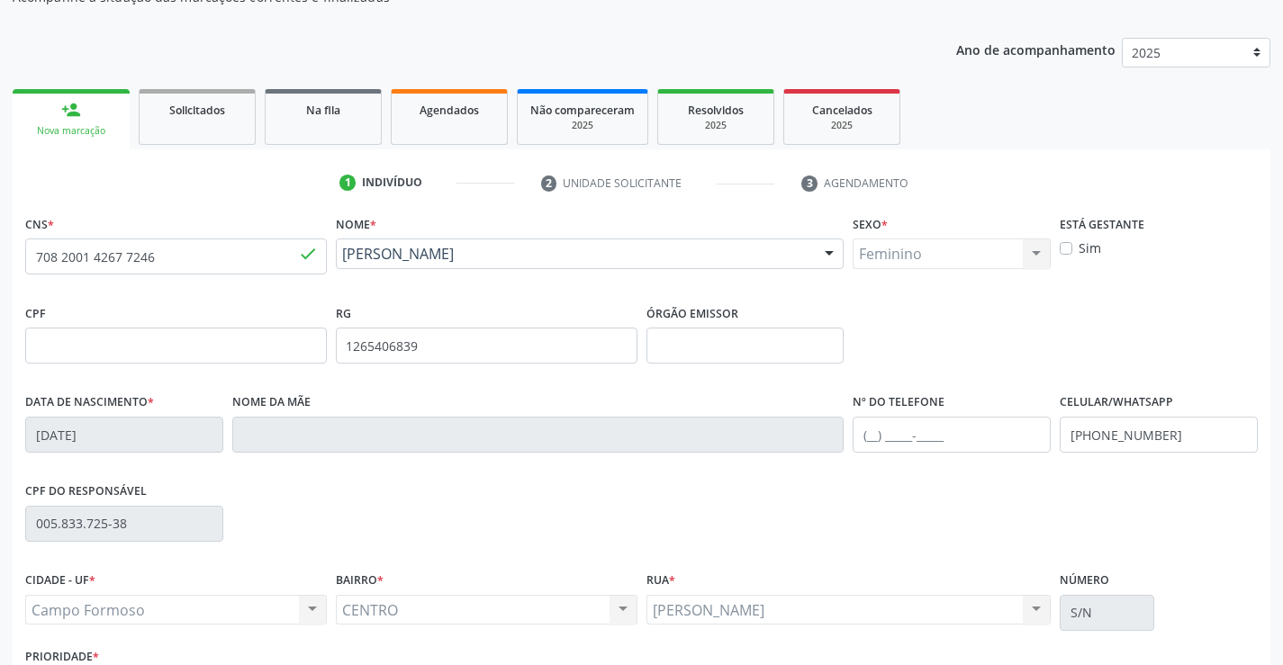
scroll to position [311, 0]
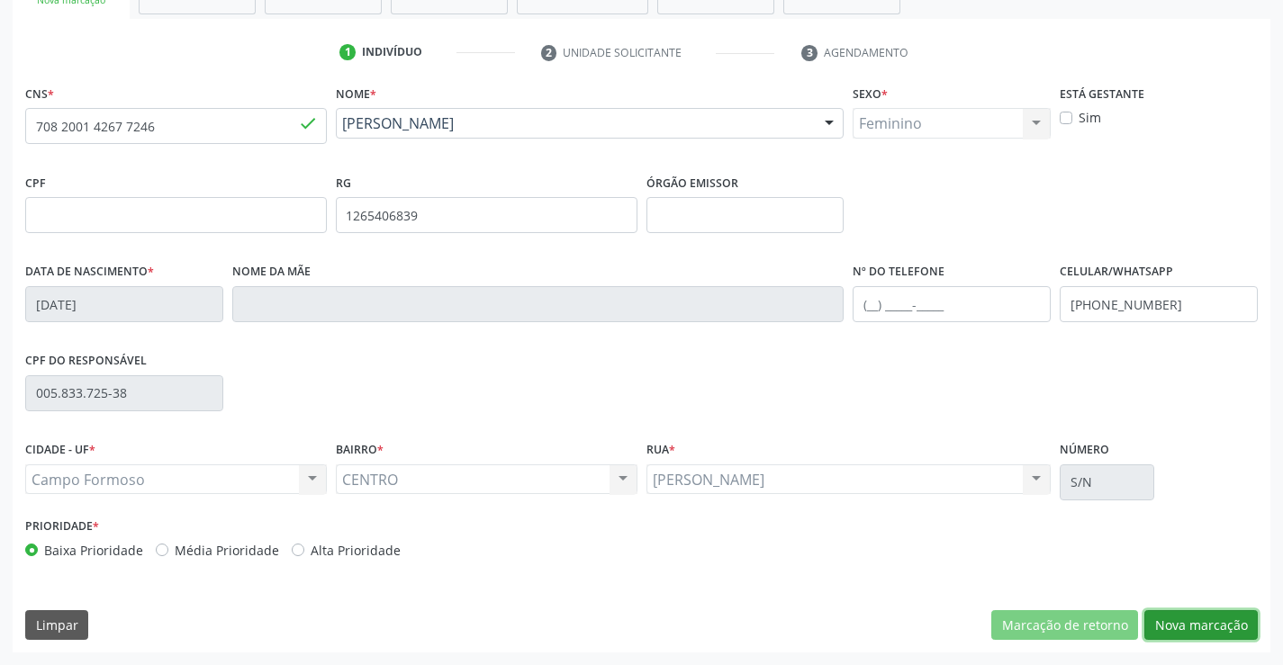
click at [1190, 626] on button "Nova marcação" at bounding box center [1200, 625] width 113 height 31
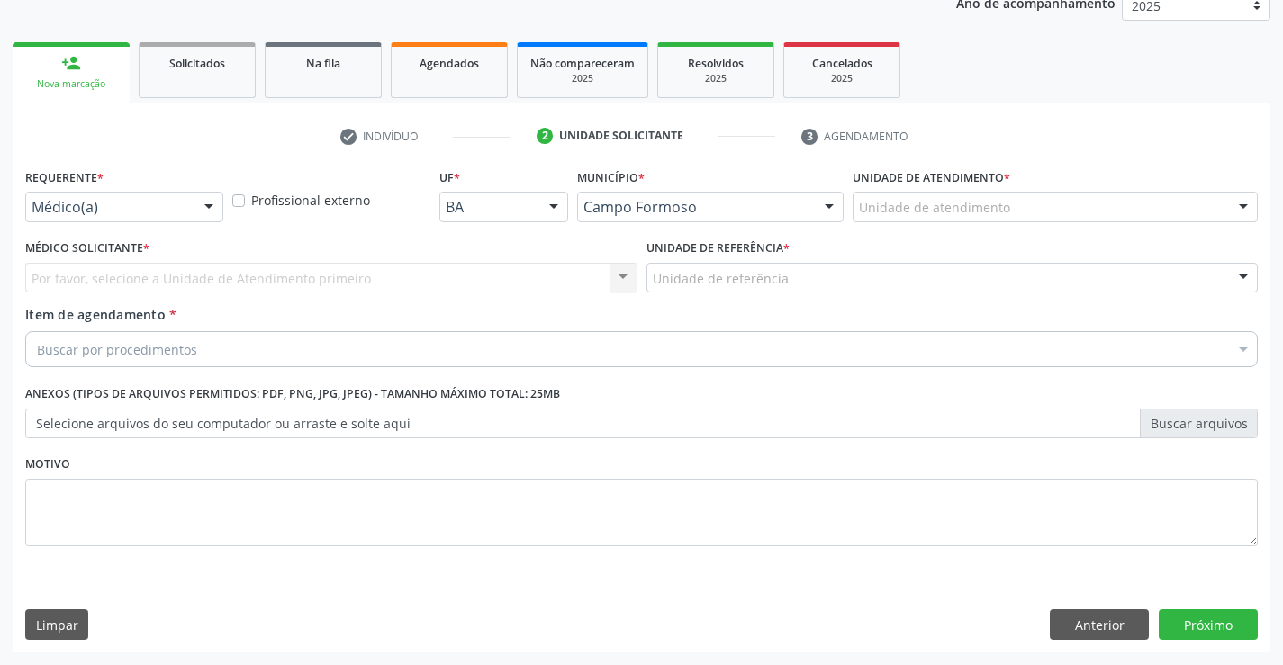
scroll to position [227, 0]
click at [214, 205] on div at bounding box center [208, 208] width 27 height 31
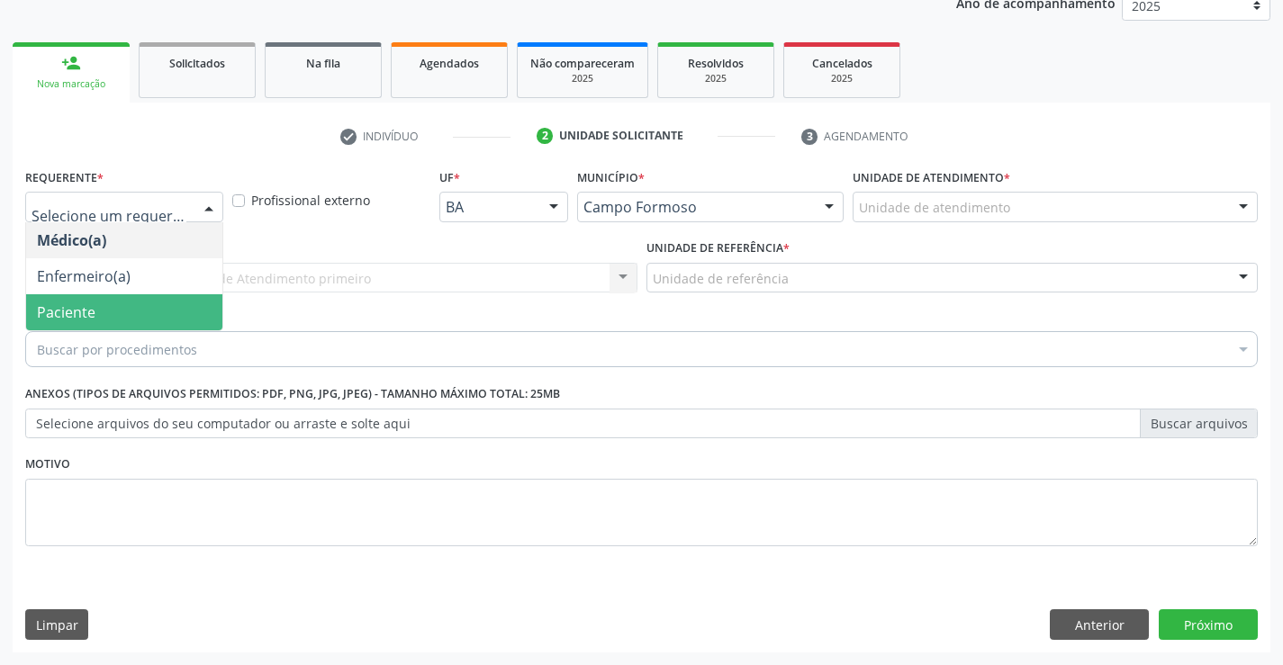
click at [154, 306] on span "Paciente" at bounding box center [124, 312] width 196 height 36
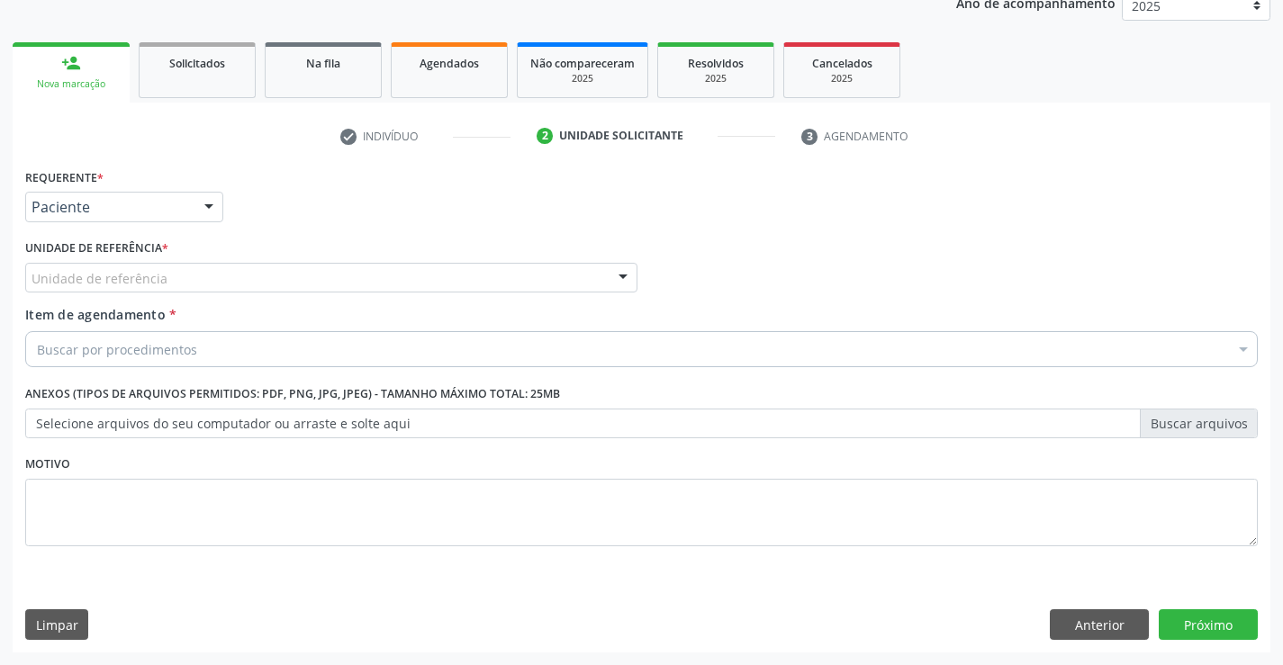
click at [623, 277] on div at bounding box center [622, 279] width 27 height 31
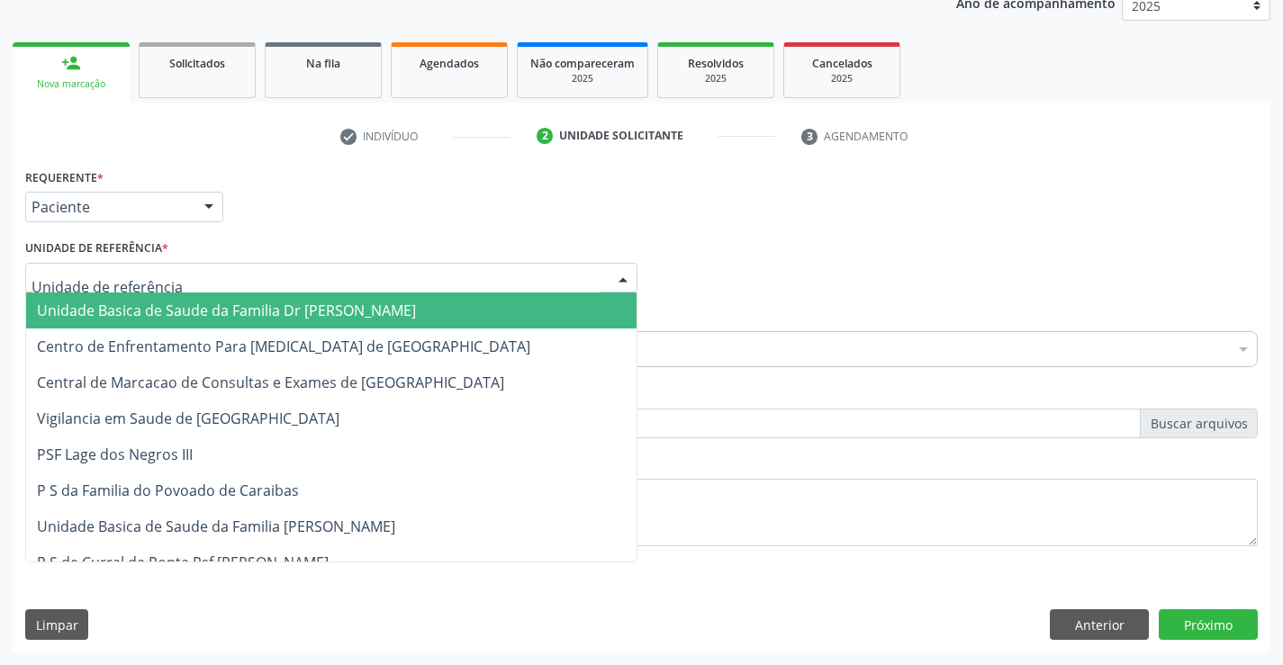
click at [391, 301] on span "Unidade Basica de Saude da Familia Dr [PERSON_NAME]" at bounding box center [331, 311] width 610 height 36
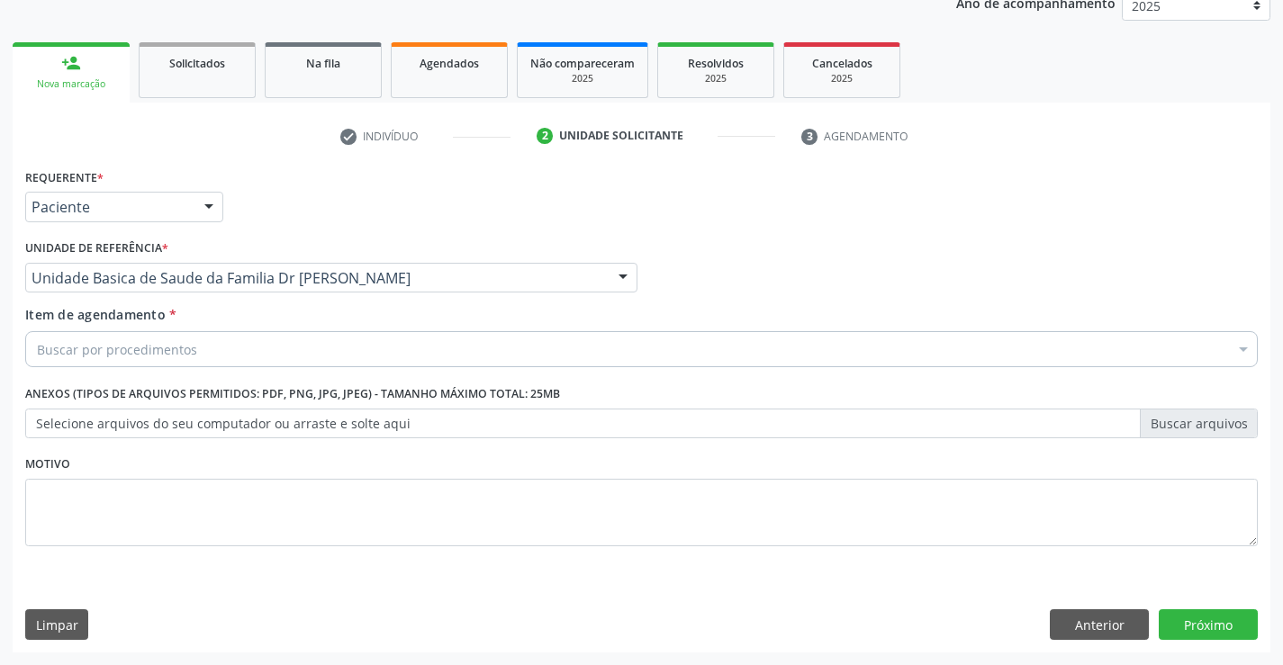
click at [304, 338] on div "Buscar por procedimentos" at bounding box center [641, 349] width 1232 height 36
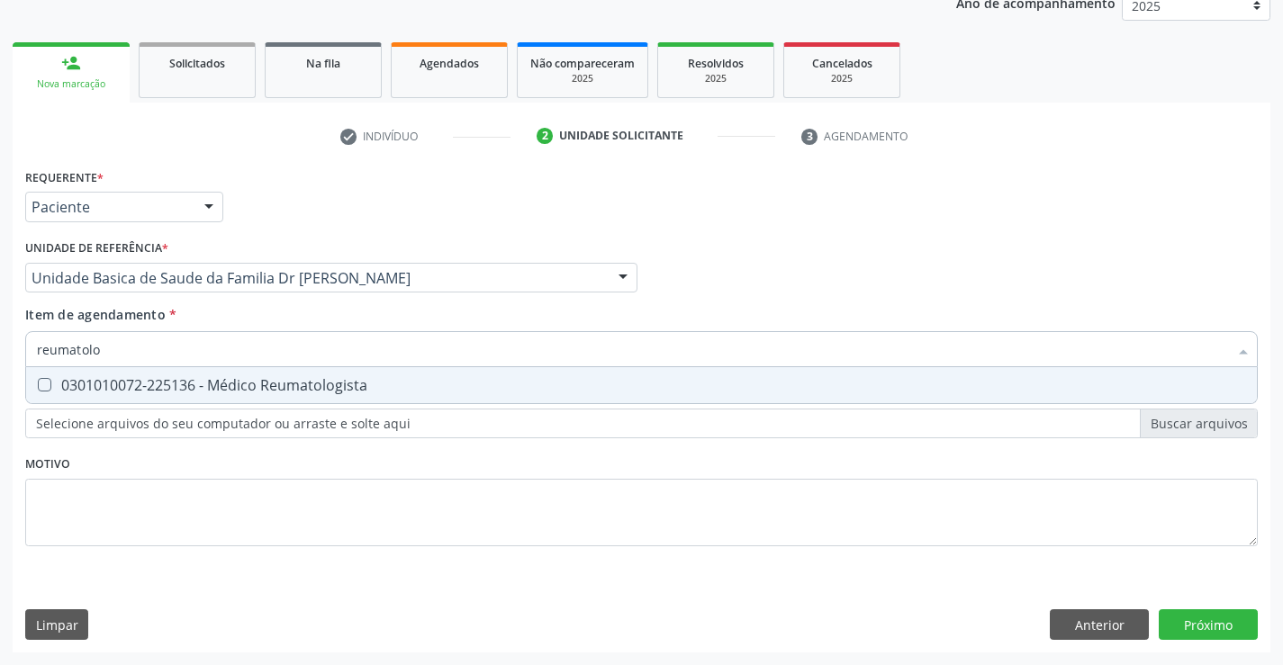
type input "reumatolog"
click at [205, 389] on div "0301010072-225136 - Médico Reumatologista" at bounding box center [641, 385] width 1209 height 14
checkbox Reumatologista "true"
click at [1212, 630] on div "Requerente * Paciente Médico(a) Enfermeiro(a) Paciente Nenhum resultado encontr…" at bounding box center [642, 408] width 1258 height 489
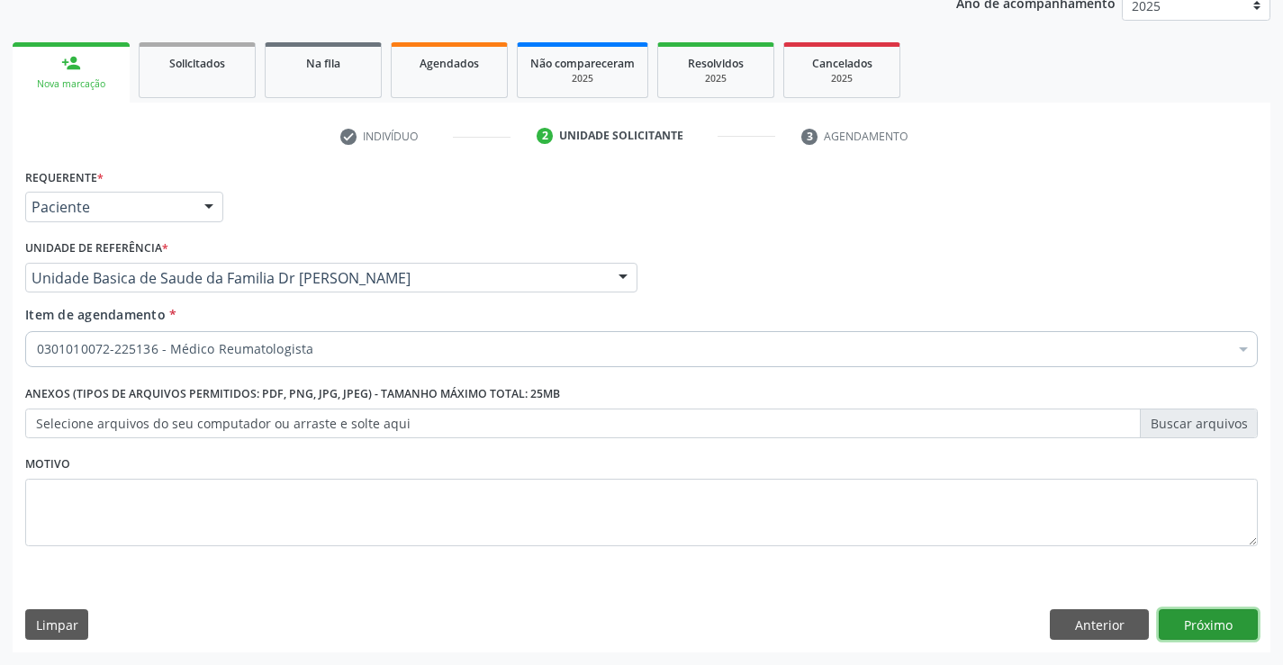
click at [1179, 619] on button "Próximo" at bounding box center [1208, 624] width 99 height 31
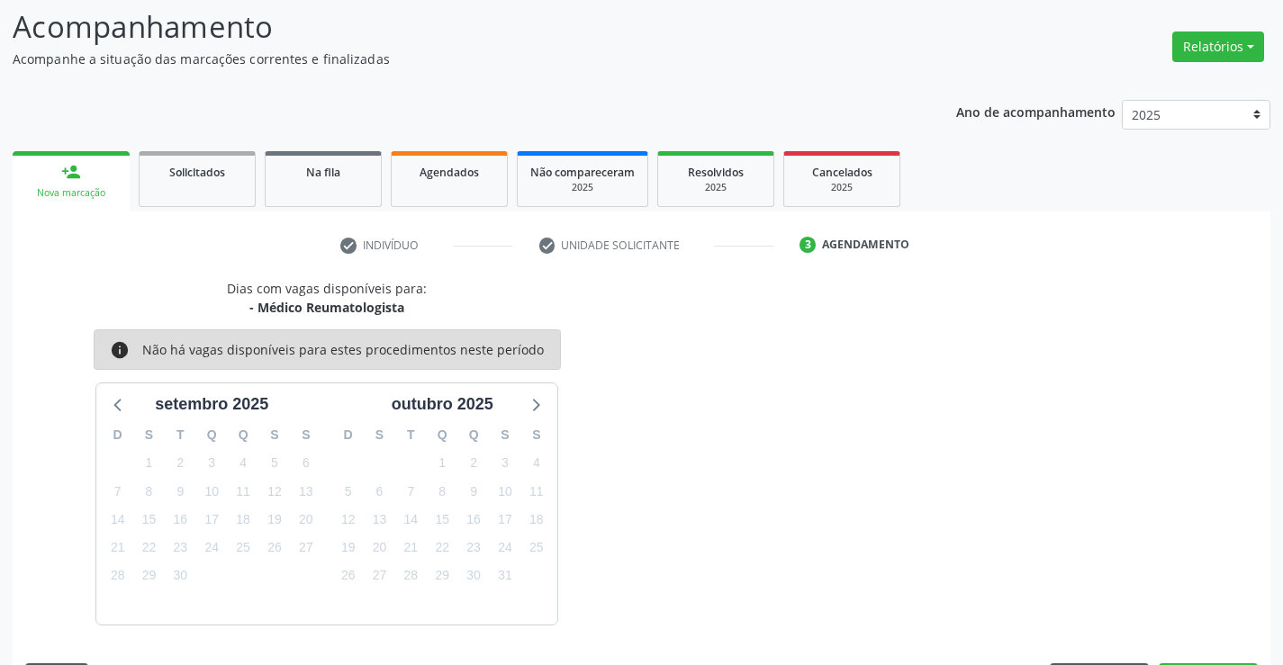
scroll to position [171, 0]
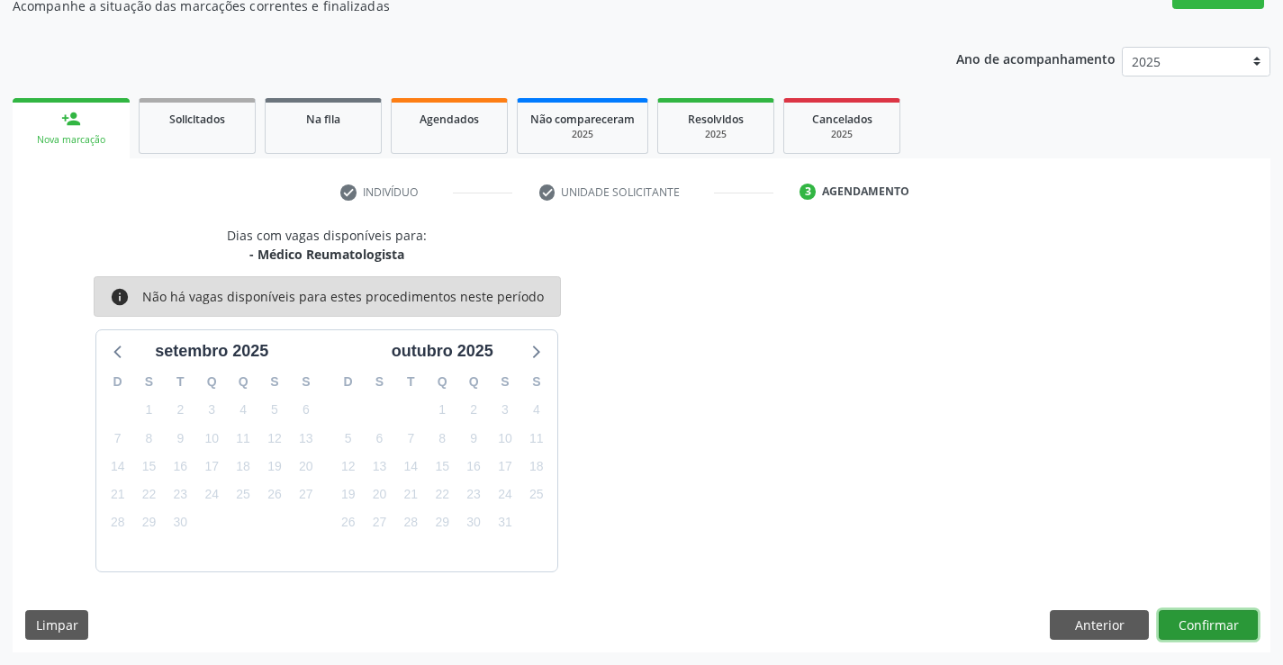
click at [1175, 631] on button "Confirmar" at bounding box center [1208, 625] width 99 height 31
click at [1182, 618] on button "Confirmar" at bounding box center [1208, 625] width 99 height 31
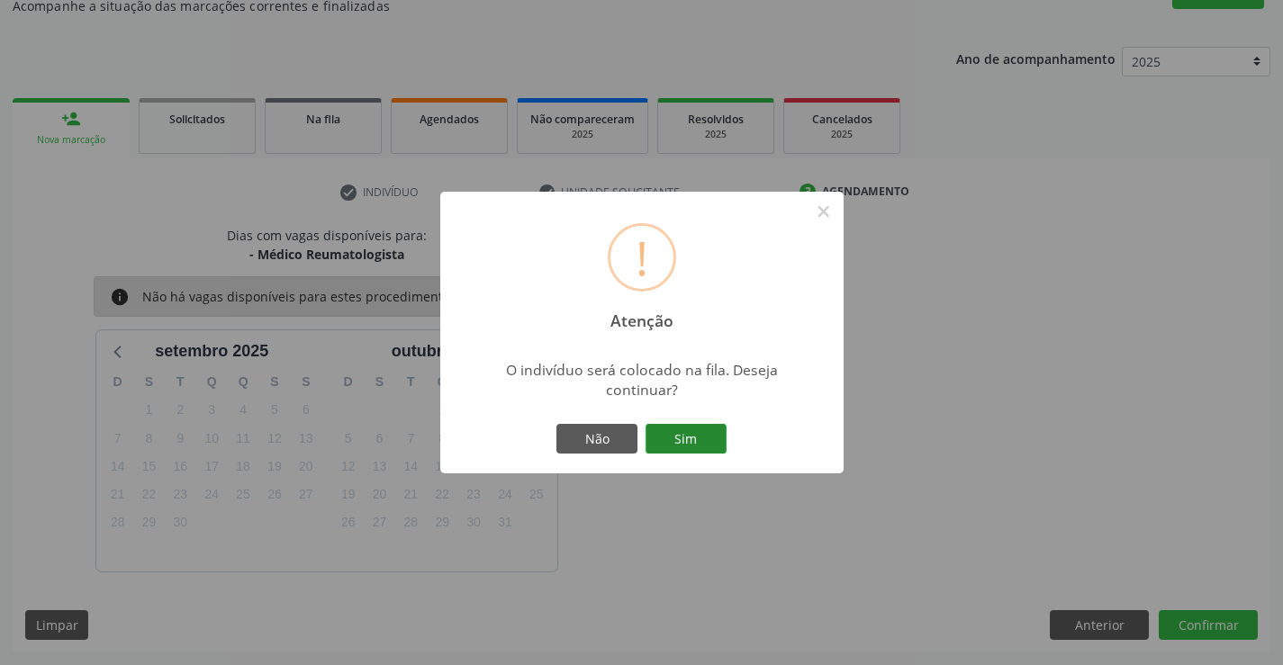
click at [682, 435] on button "Sim" at bounding box center [685, 439] width 81 height 31
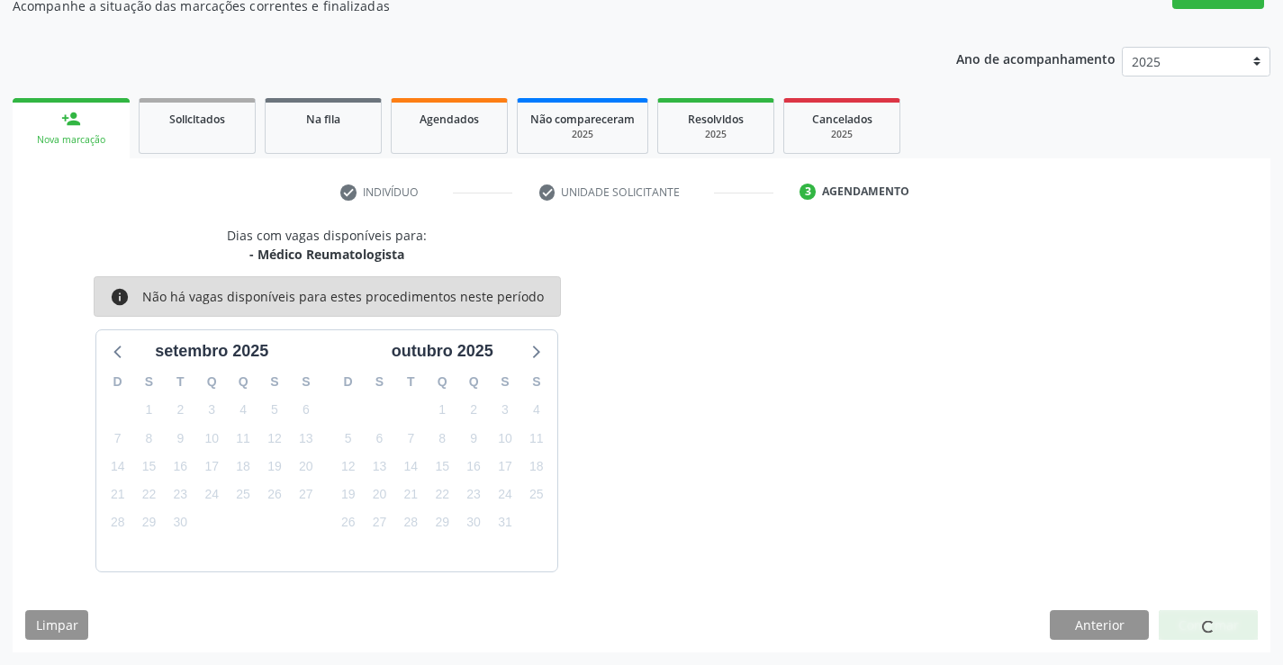
scroll to position [0, 0]
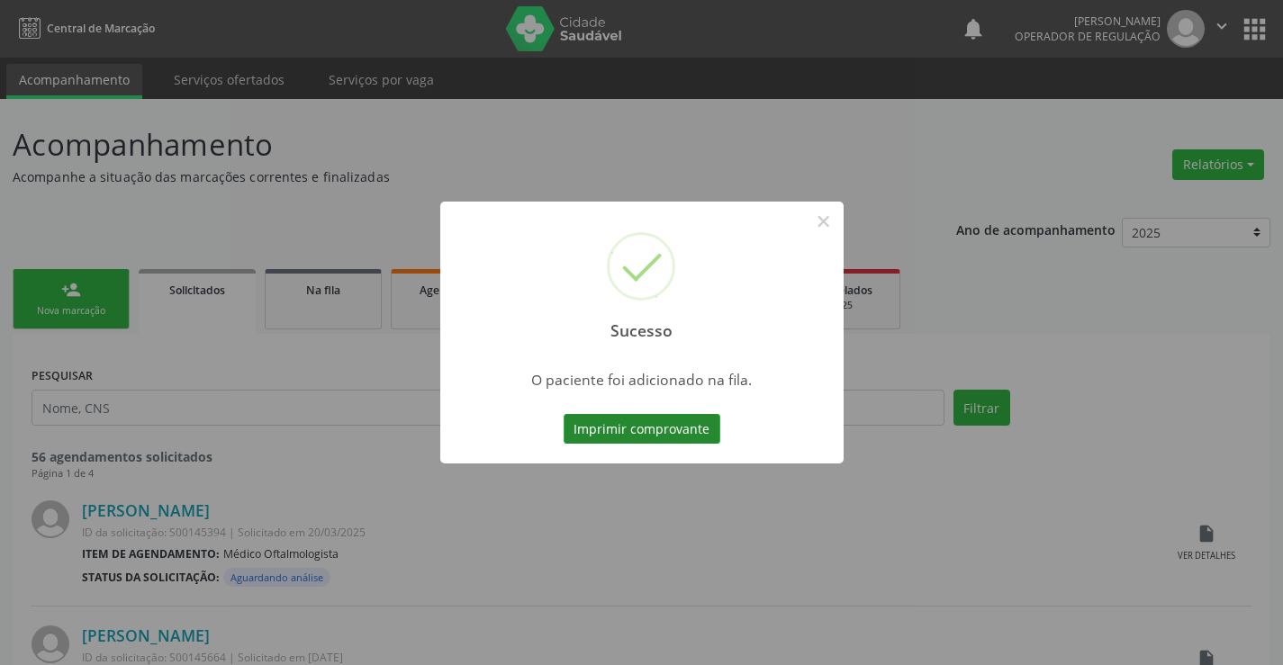
click at [636, 431] on button "Imprimir comprovante" at bounding box center [642, 429] width 157 height 31
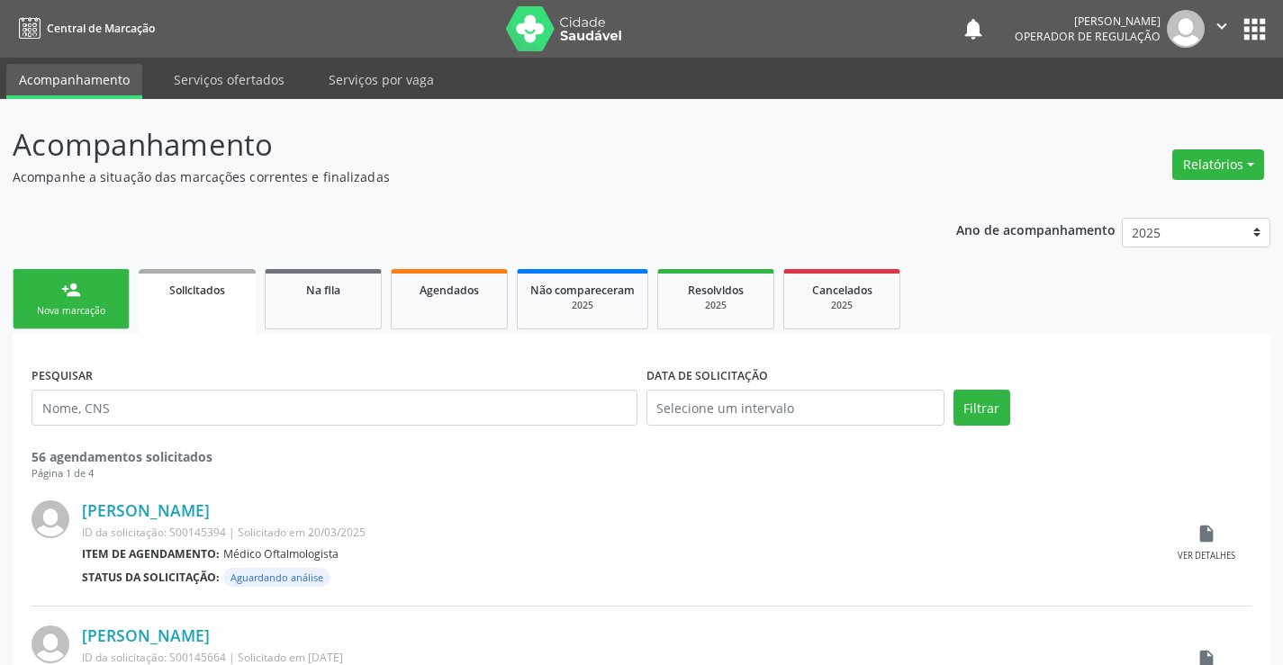
click at [1225, 30] on icon "" at bounding box center [1222, 26] width 20 height 20
click at [1177, 114] on link "Sair" at bounding box center [1176, 109] width 124 height 25
